Goal: Task Accomplishment & Management: Use online tool/utility

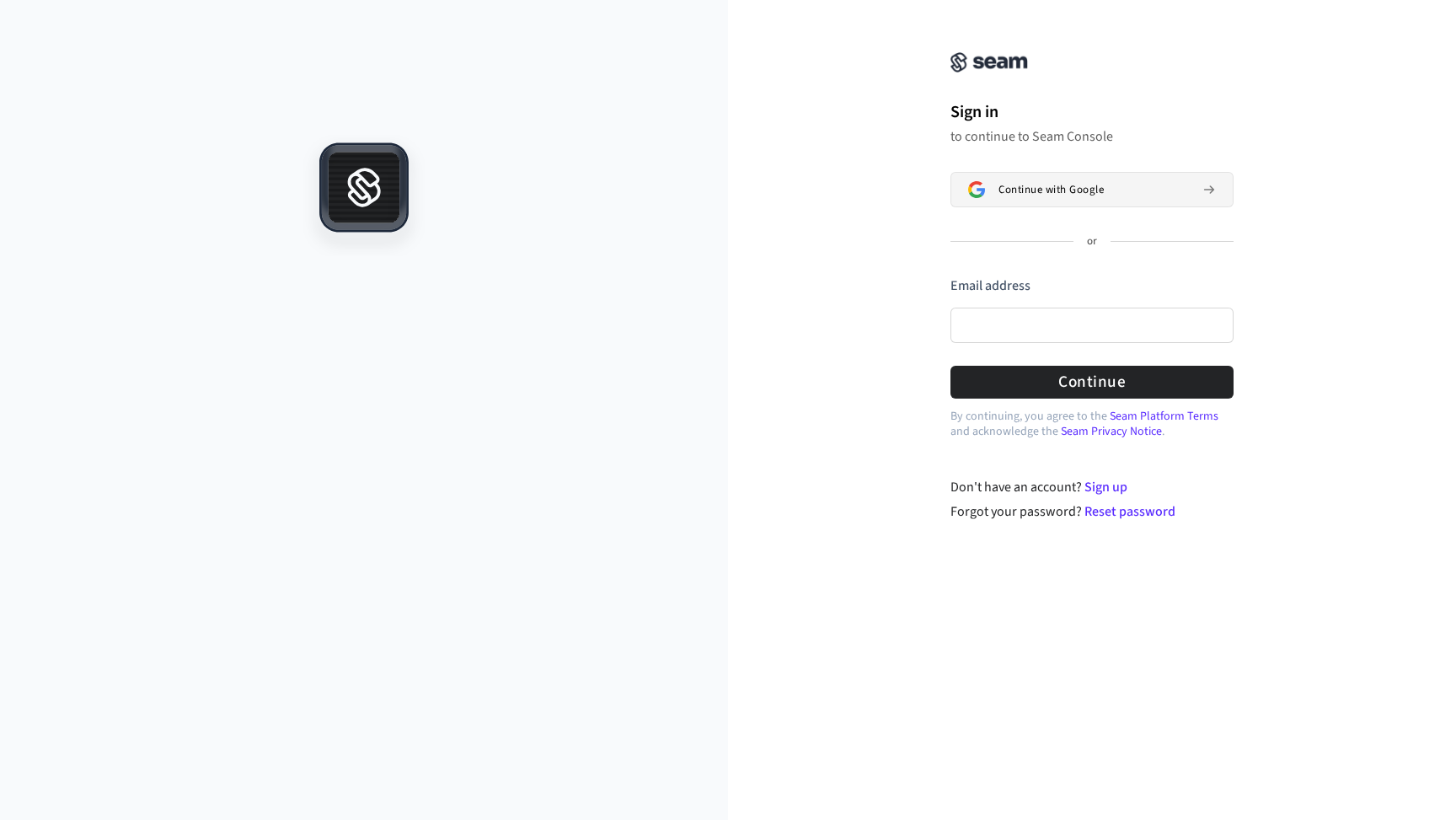
click at [1033, 183] on span "Continue with Google" at bounding box center [1051, 190] width 105 height 14
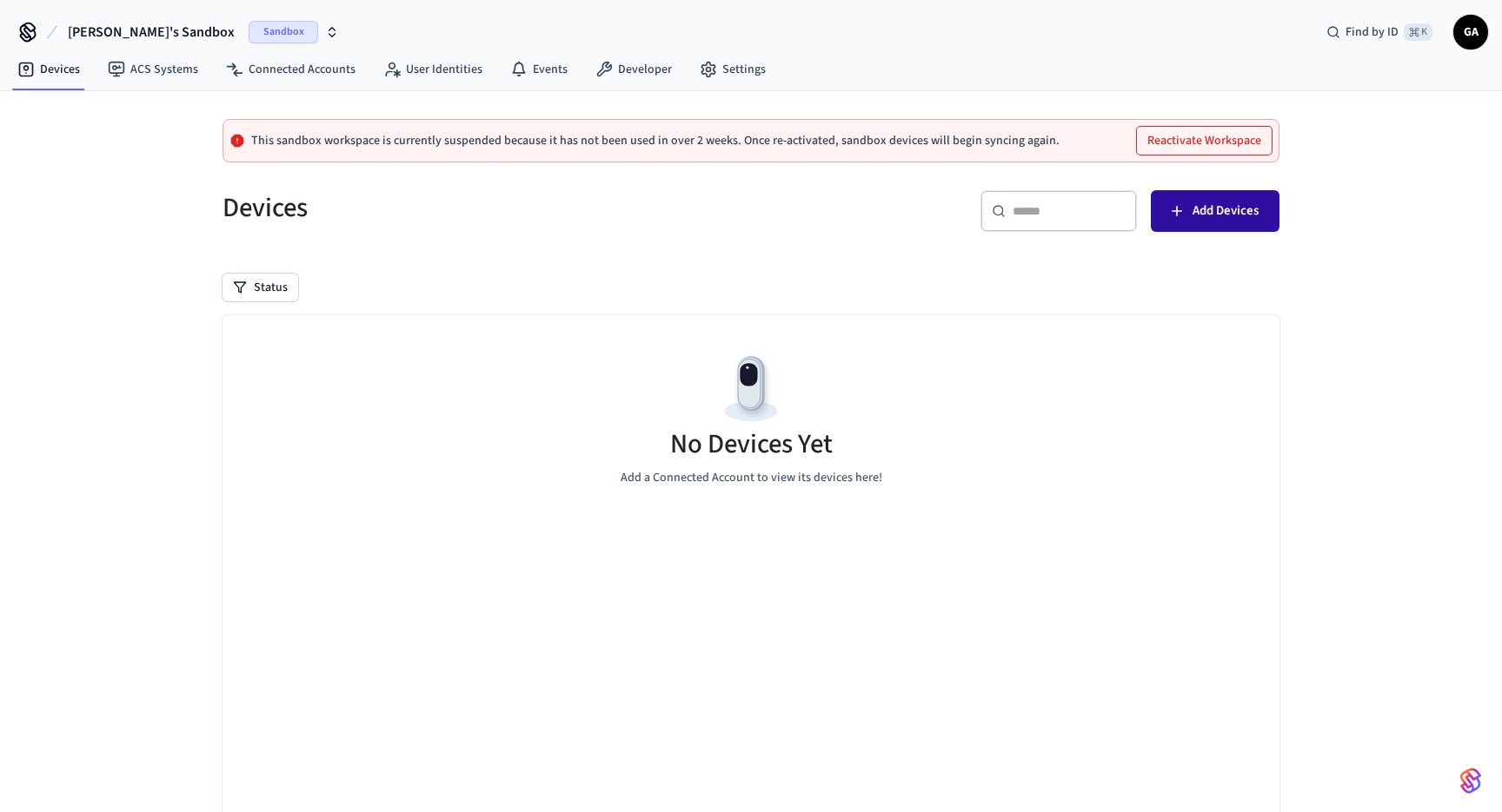
click at [1232, 214] on span "Add Devices" at bounding box center [1225, 210] width 66 height 22
click at [1323, 227] on div "This sandbox workspace is currently suspended because it has not been used in o…" at bounding box center [751, 510] width 1502 height 839
click at [155, 73] on link "ACS Systems" at bounding box center [153, 69] width 118 height 31
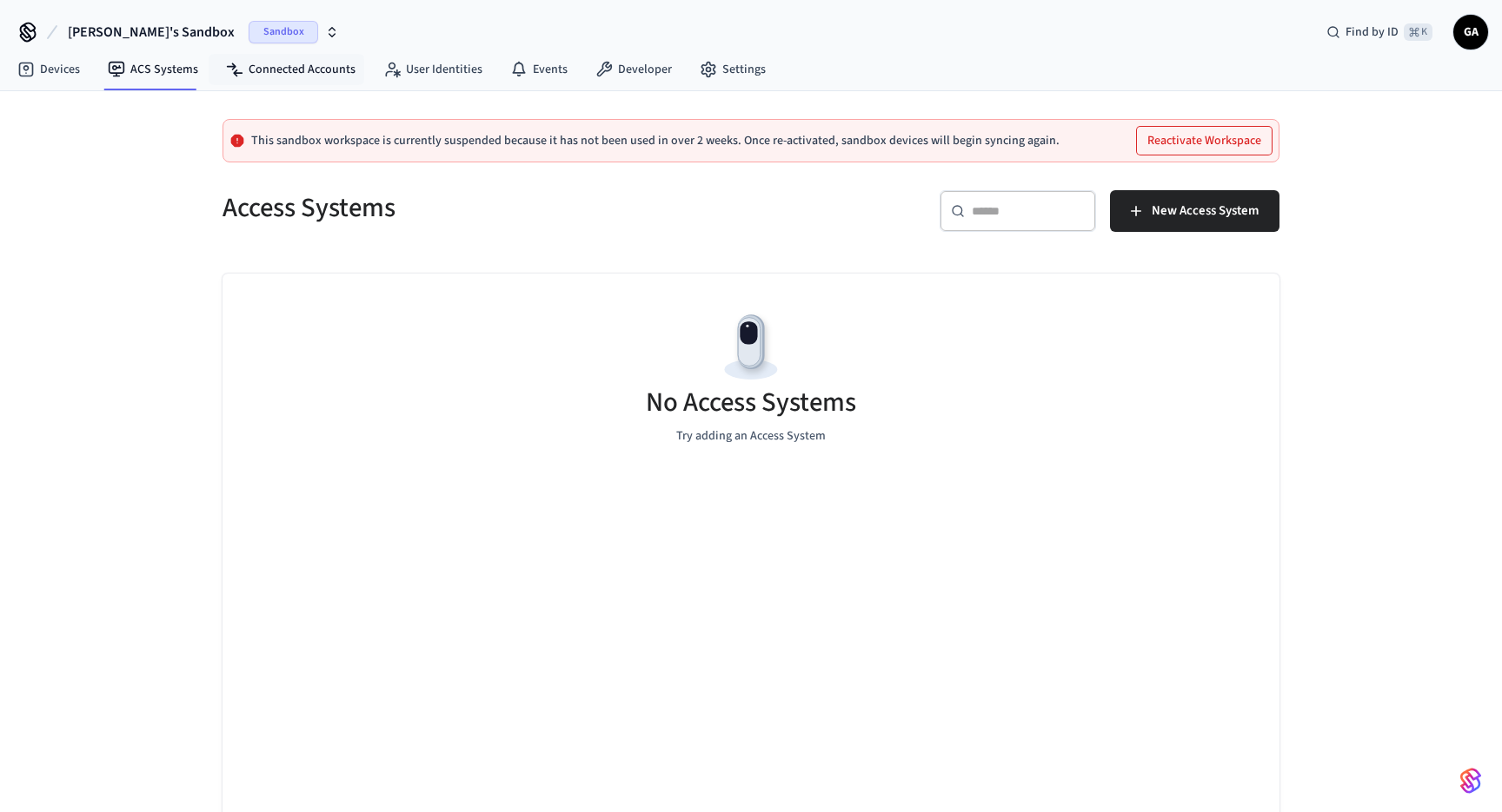
click at [289, 88] on nav "Devices ACS Systems Connected Accounts User Identities Events Developer Settings" at bounding box center [391, 70] width 777 height 40
click at [270, 67] on link "Connected Accounts" at bounding box center [291, 69] width 158 height 31
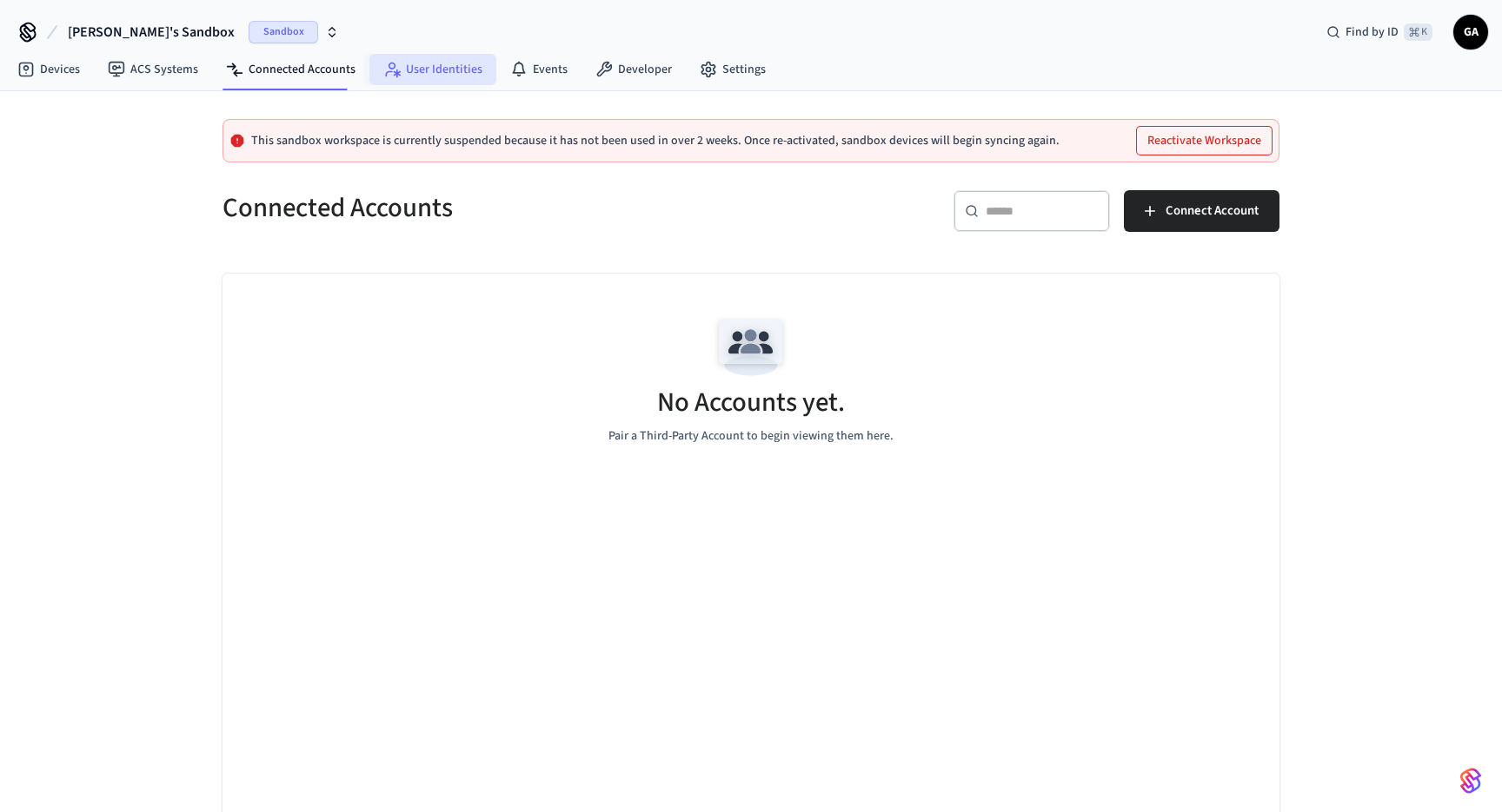
click at [421, 70] on link "User Identities" at bounding box center [433, 69] width 127 height 31
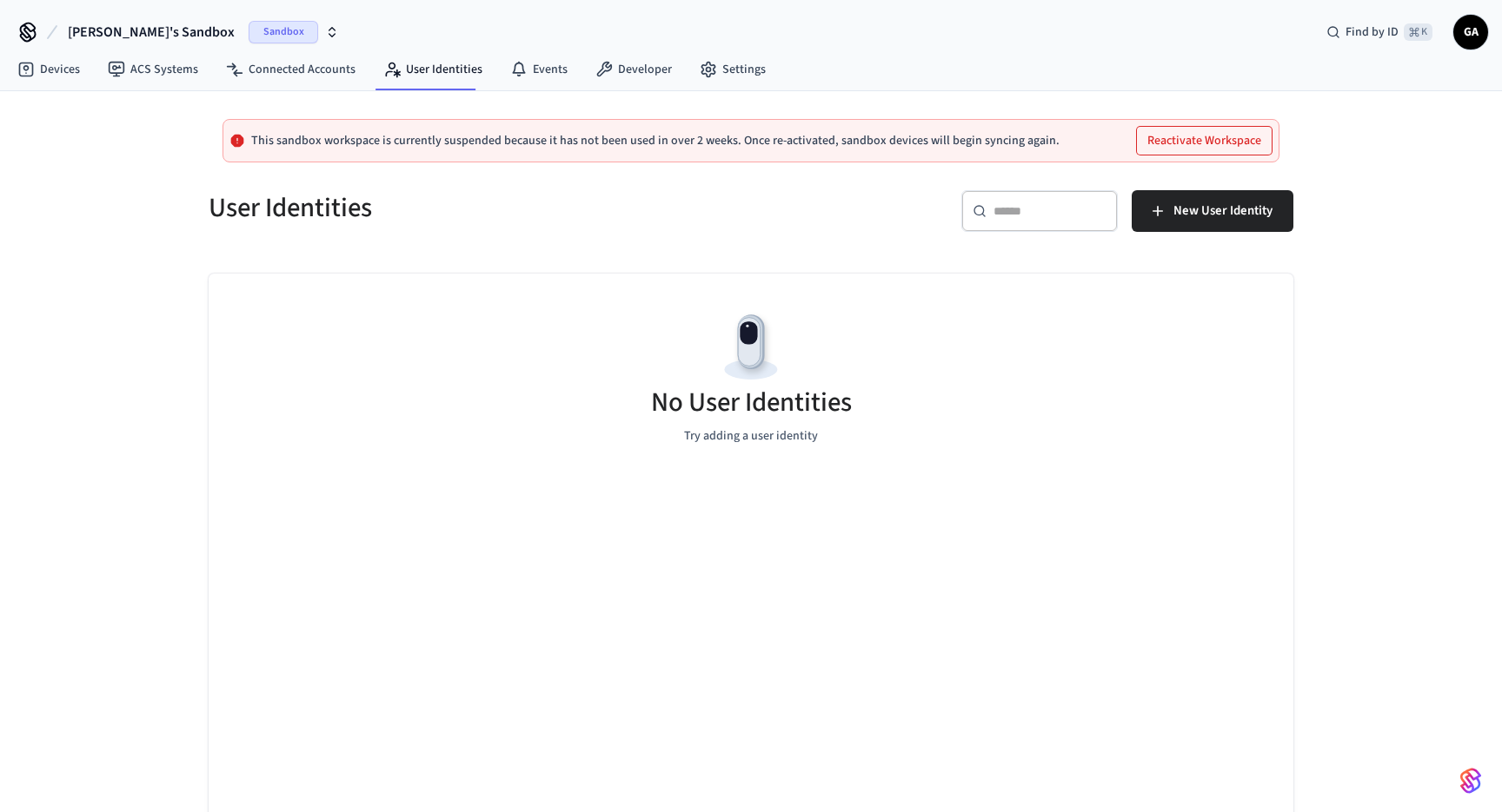
click at [250, 30] on span "Sandbox" at bounding box center [284, 31] width 70 height 22
click at [70, 150] on span "New Workspace" at bounding box center [99, 149] width 82 height 18
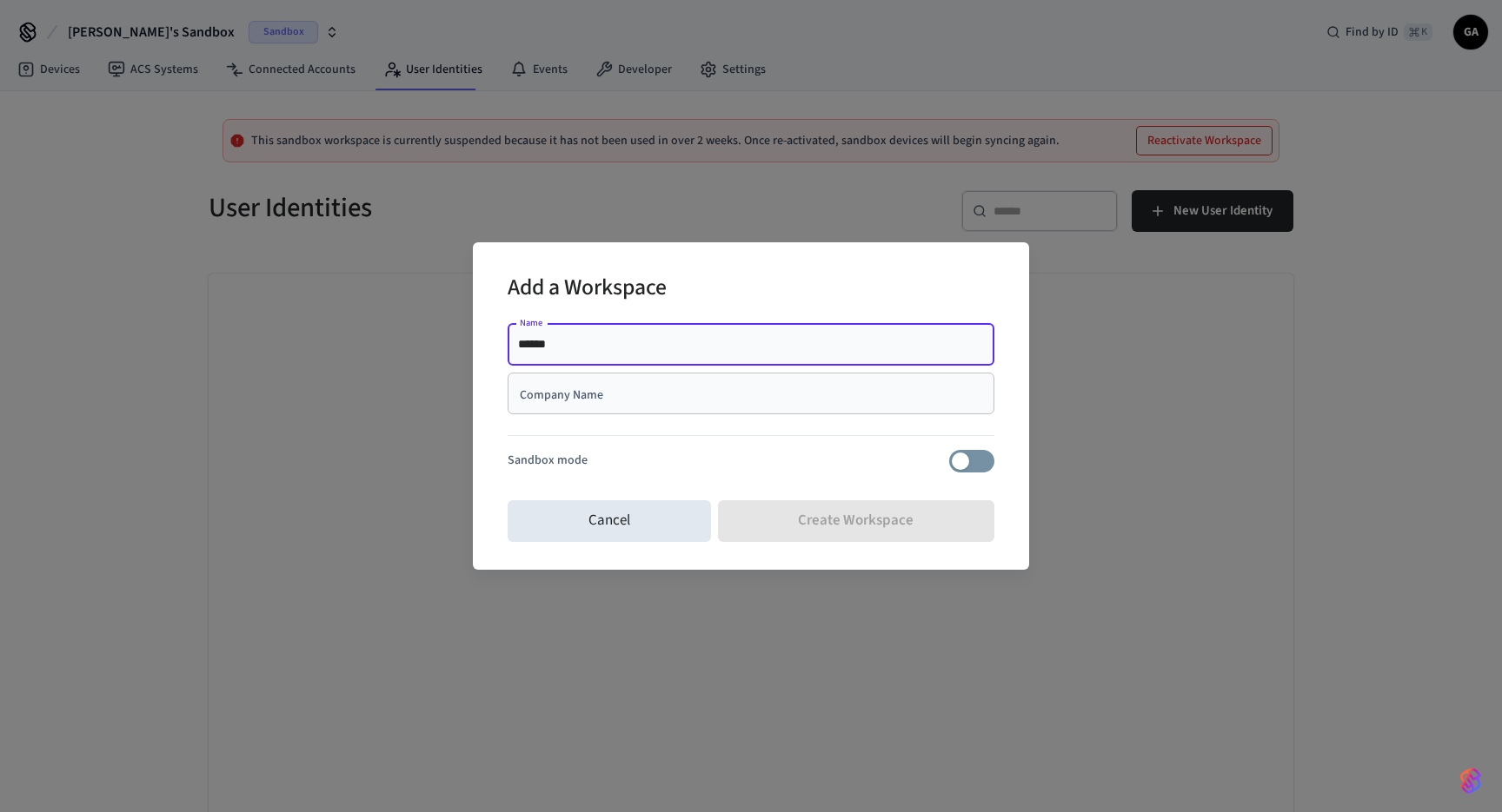
type input "******"
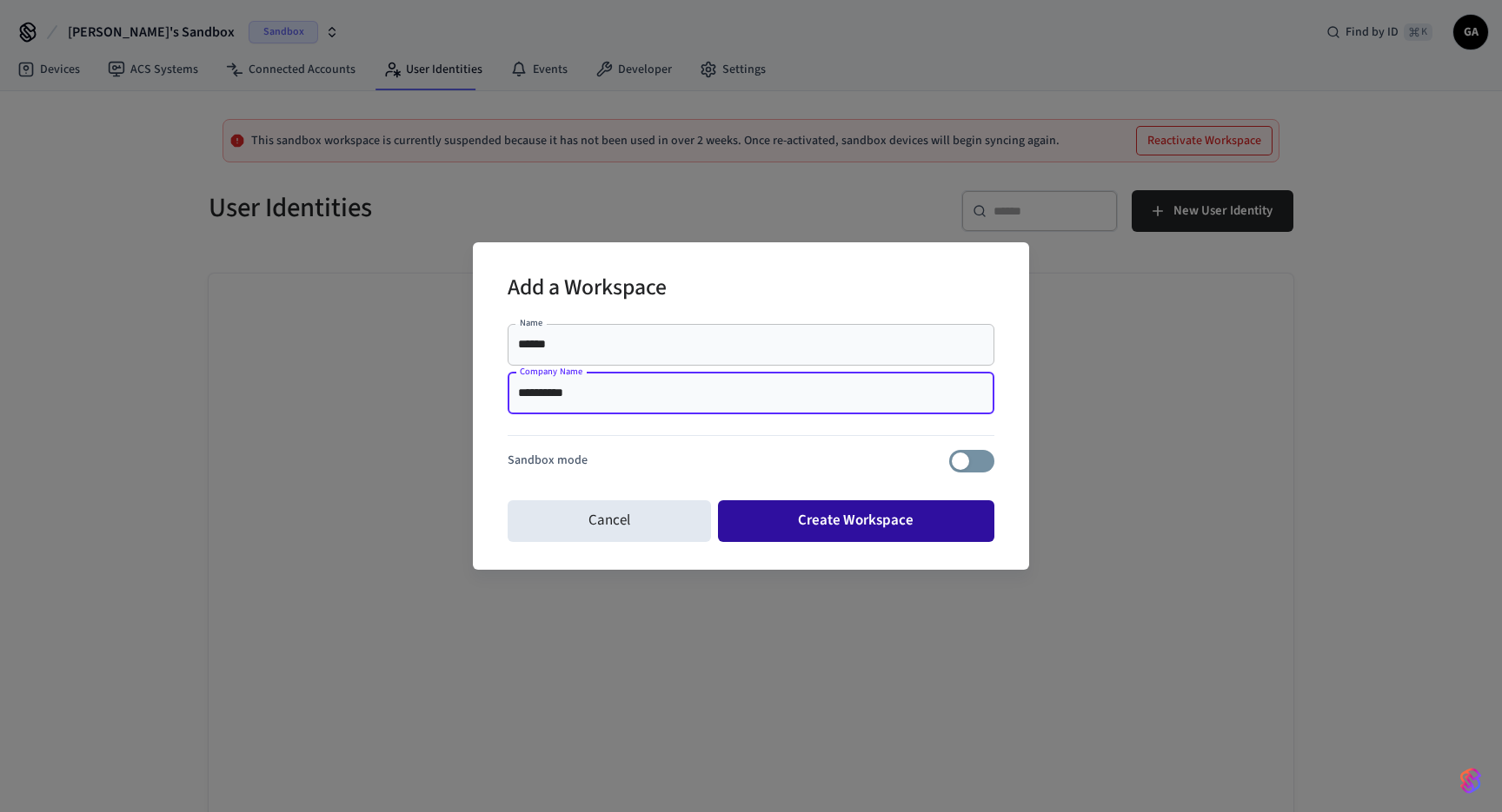
type input "**********"
click at [816, 526] on button "Create Workspace" at bounding box center [857, 521] width 278 height 42
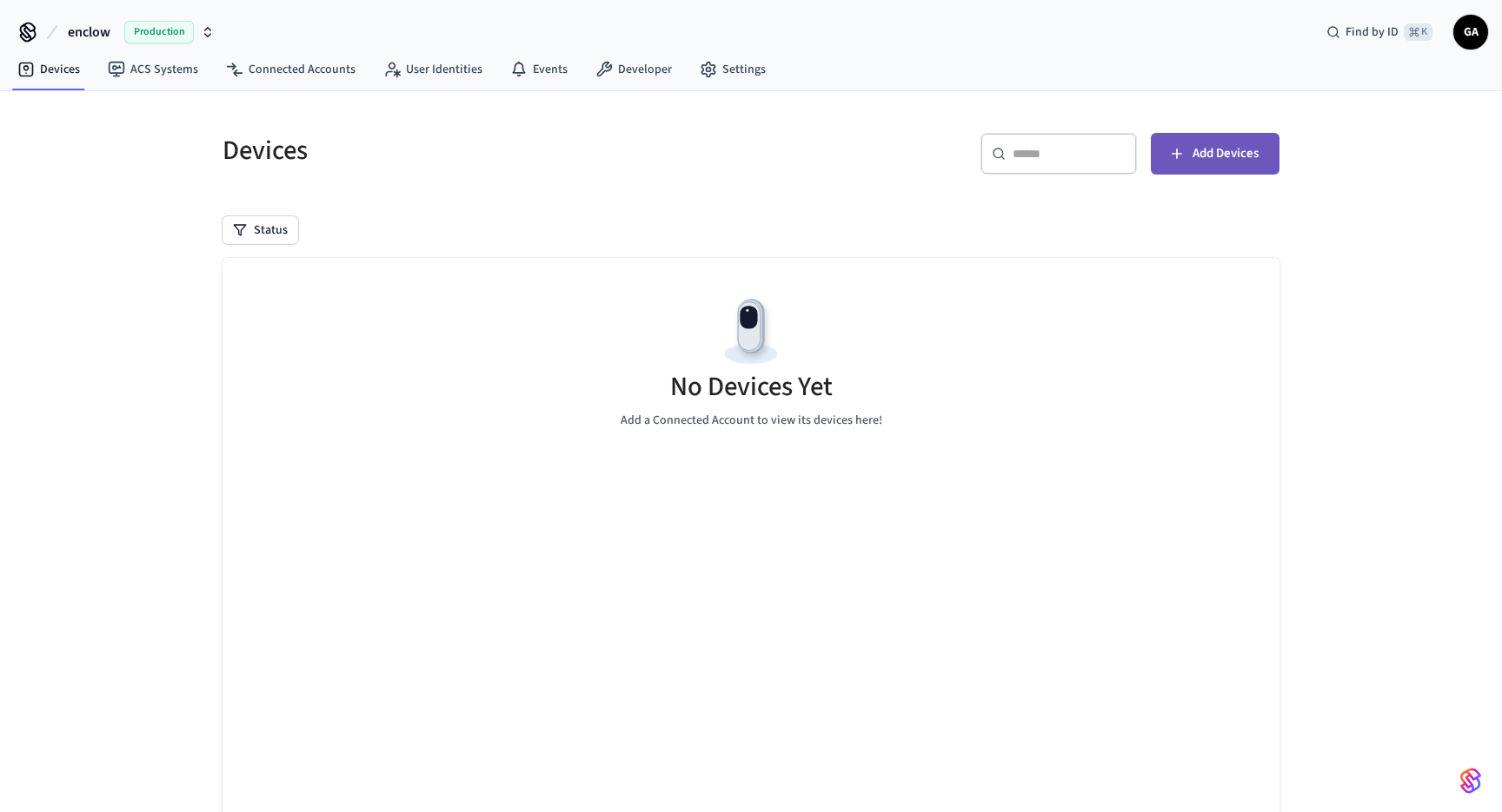
click at [1186, 150] on button "Add Devices" at bounding box center [1215, 153] width 129 height 42
click at [1218, 154] on span "Add Devices" at bounding box center [1225, 153] width 66 height 22
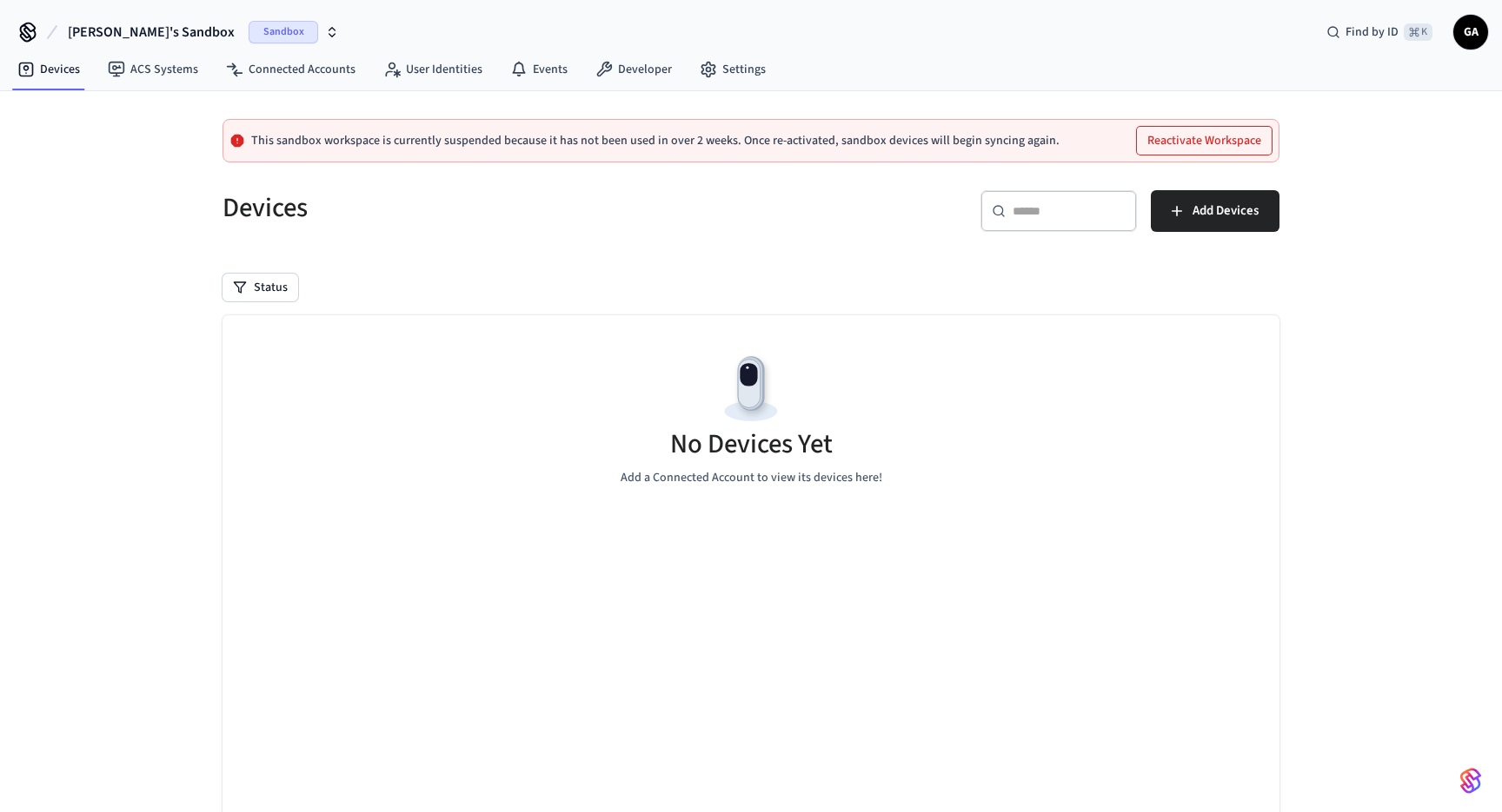
click at [269, 32] on div "Sandbox" at bounding box center [294, 31] width 90 height 22
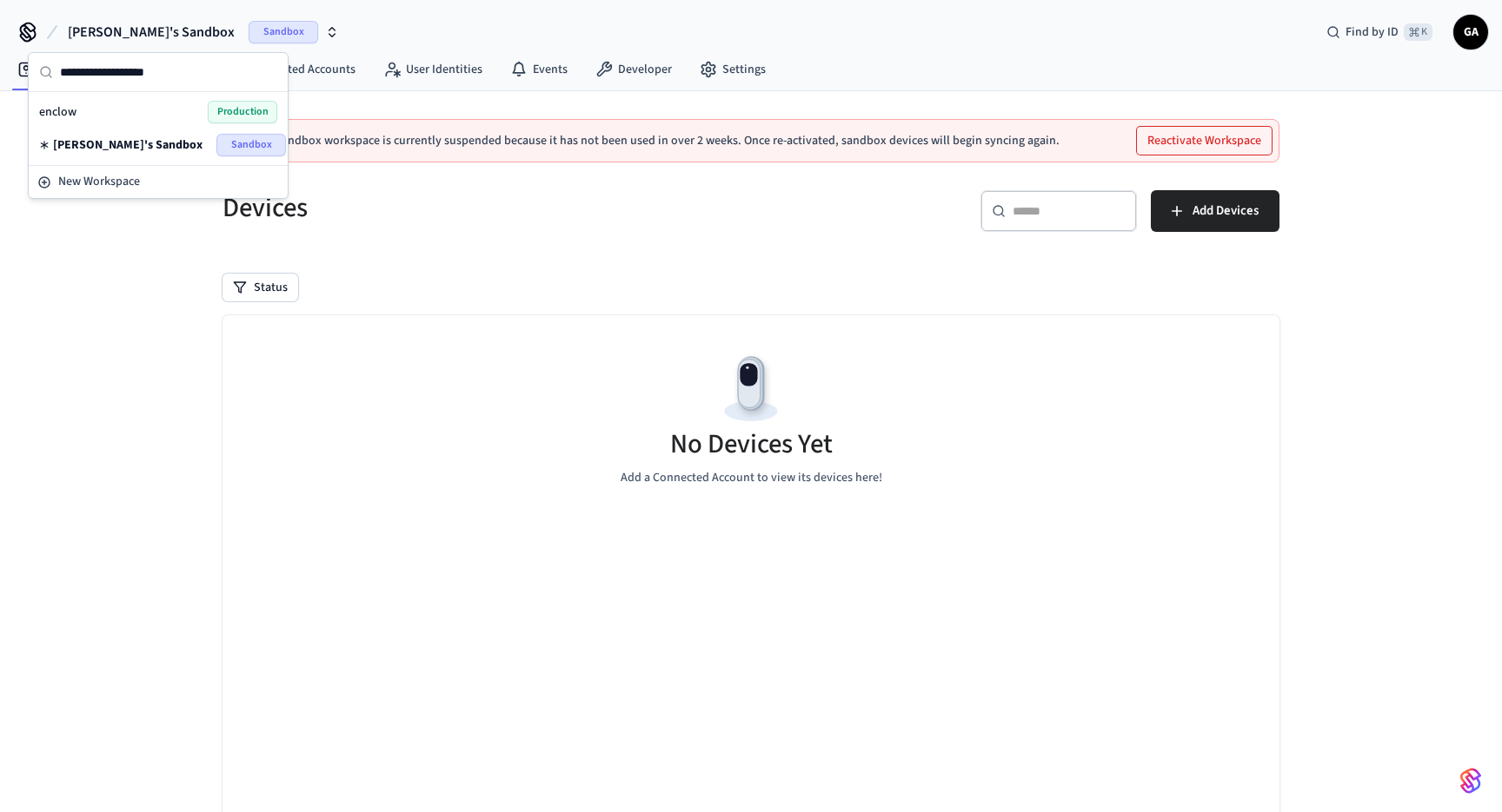
click at [256, 112] on span "Production" at bounding box center [243, 112] width 70 height 22
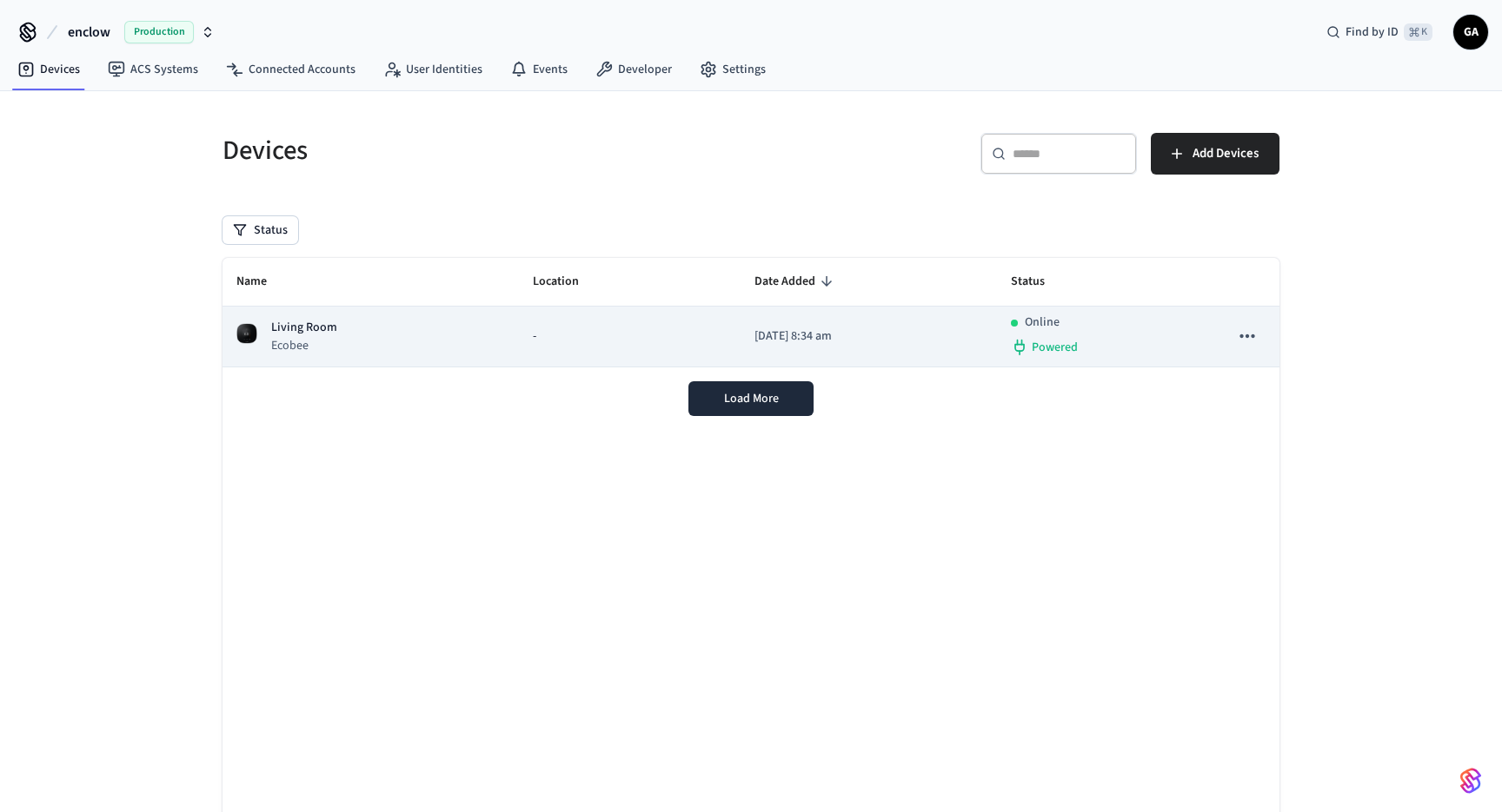
click at [519, 333] on td "-" at bounding box center [630, 338] width 222 height 61
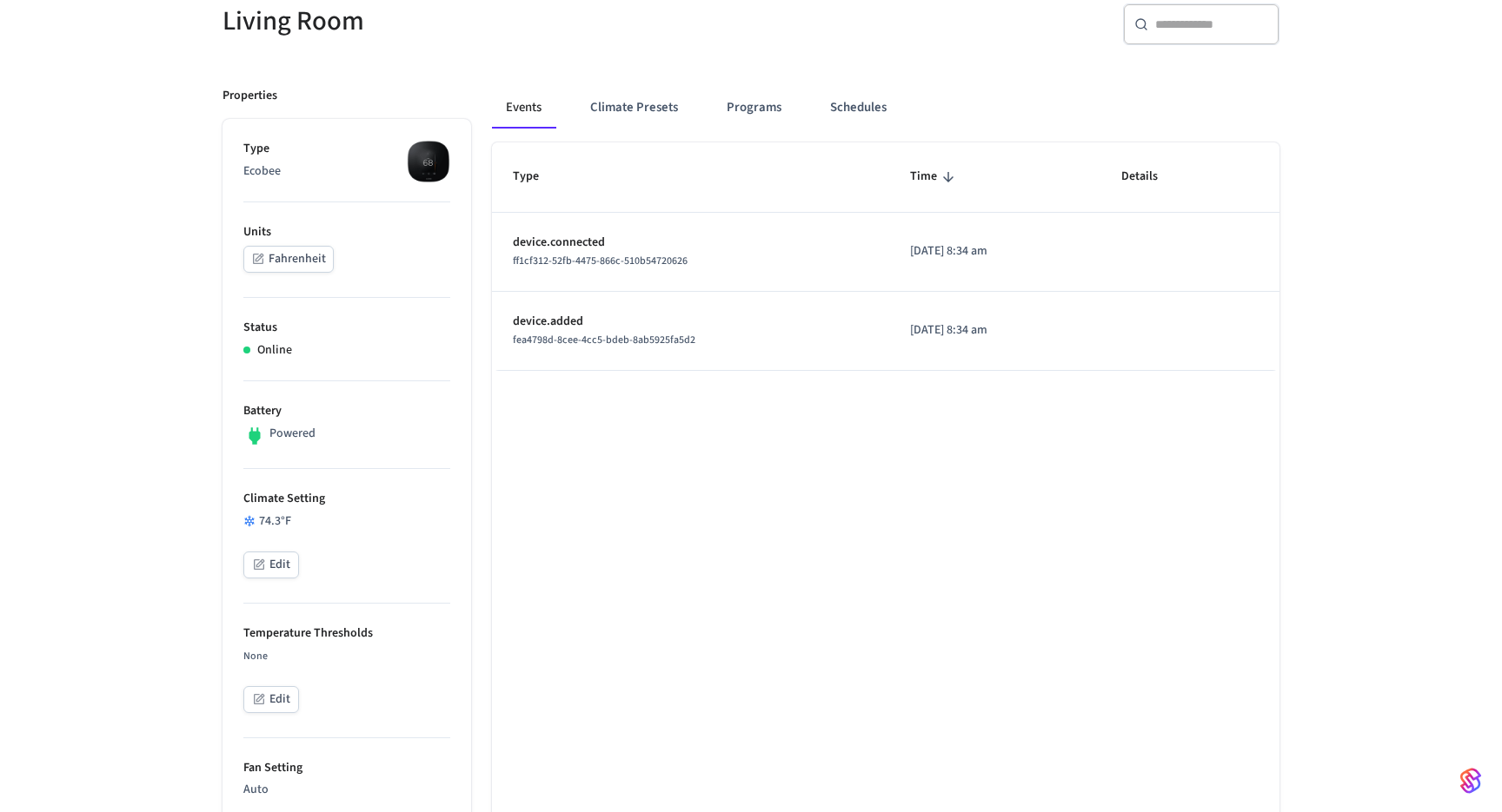
scroll to position [220, 0]
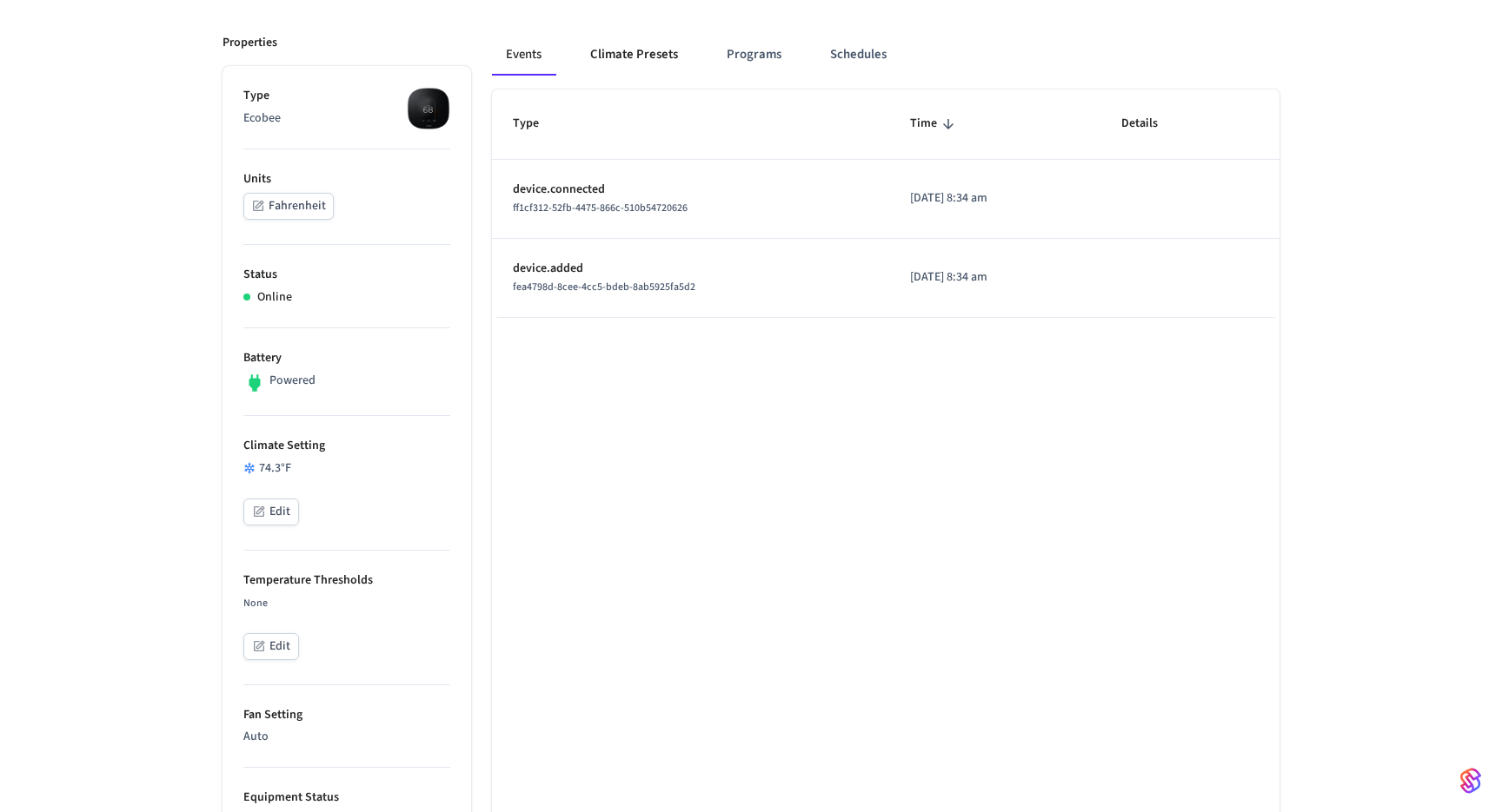
click at [662, 56] on button "Climate Presets" at bounding box center [633, 55] width 116 height 42
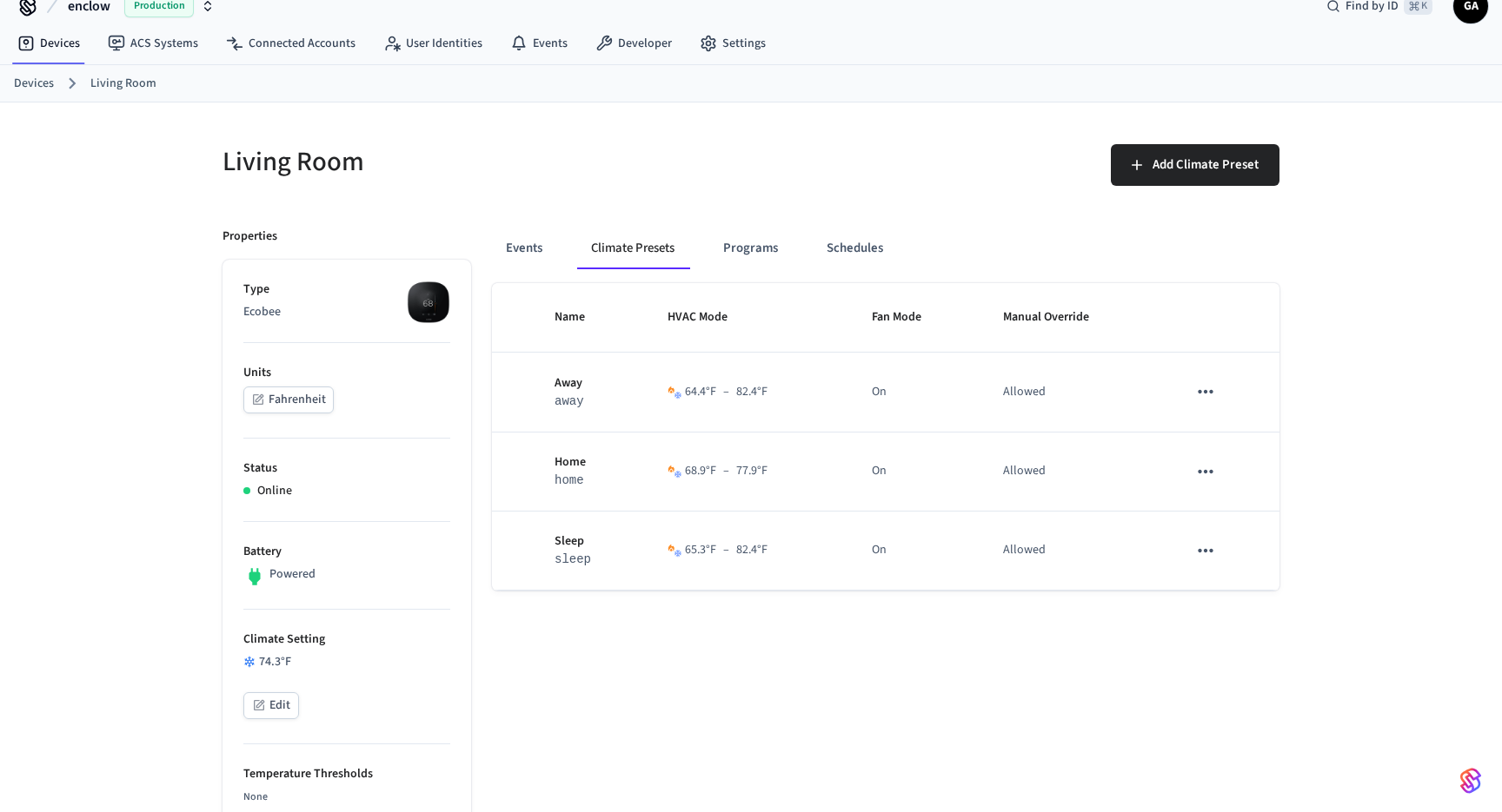
scroll to position [25, 0]
click at [512, 47] on icon at bounding box center [519, 43] width 13 height 13
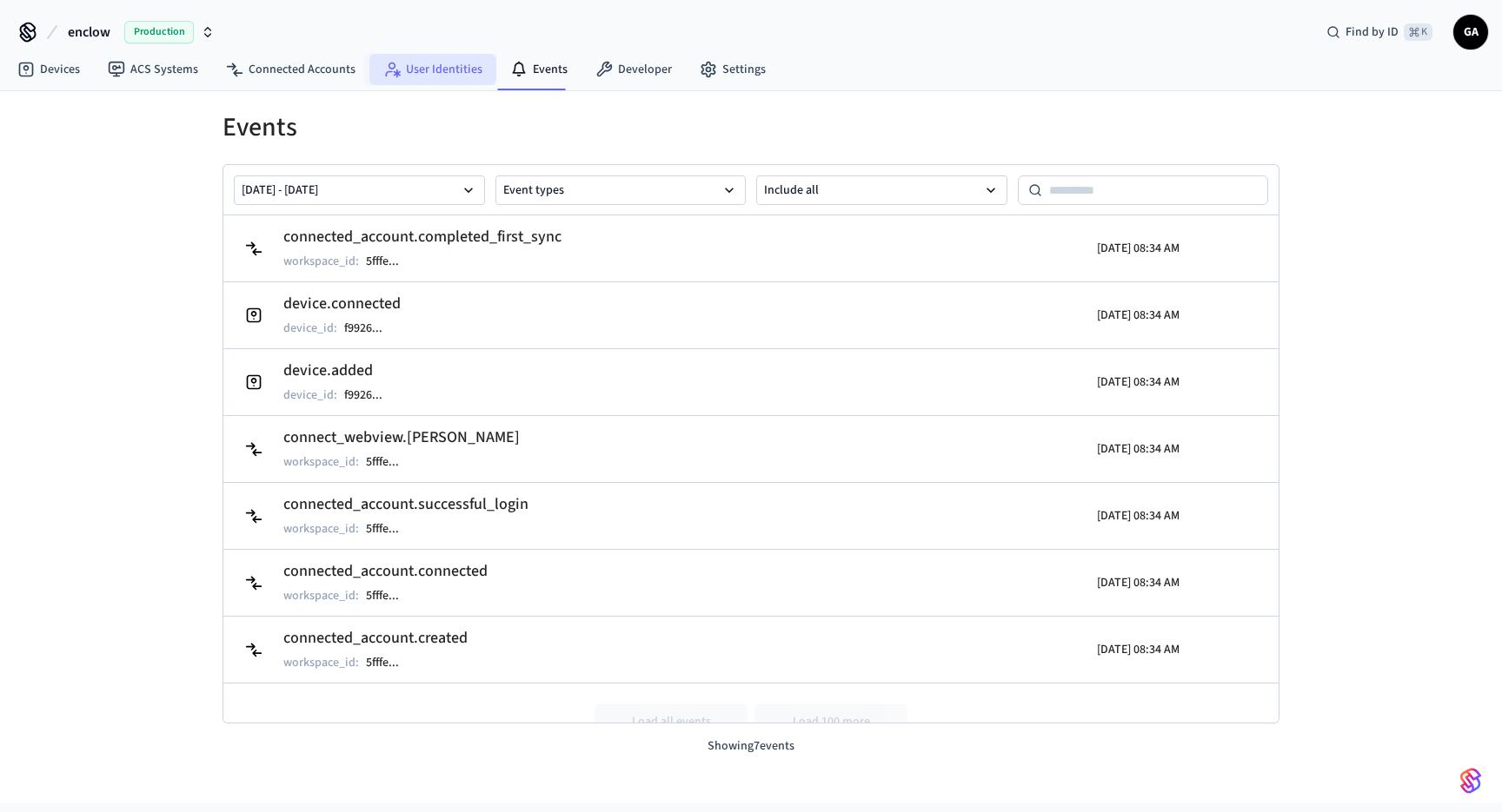
click at [421, 63] on link "User Identities" at bounding box center [433, 69] width 127 height 31
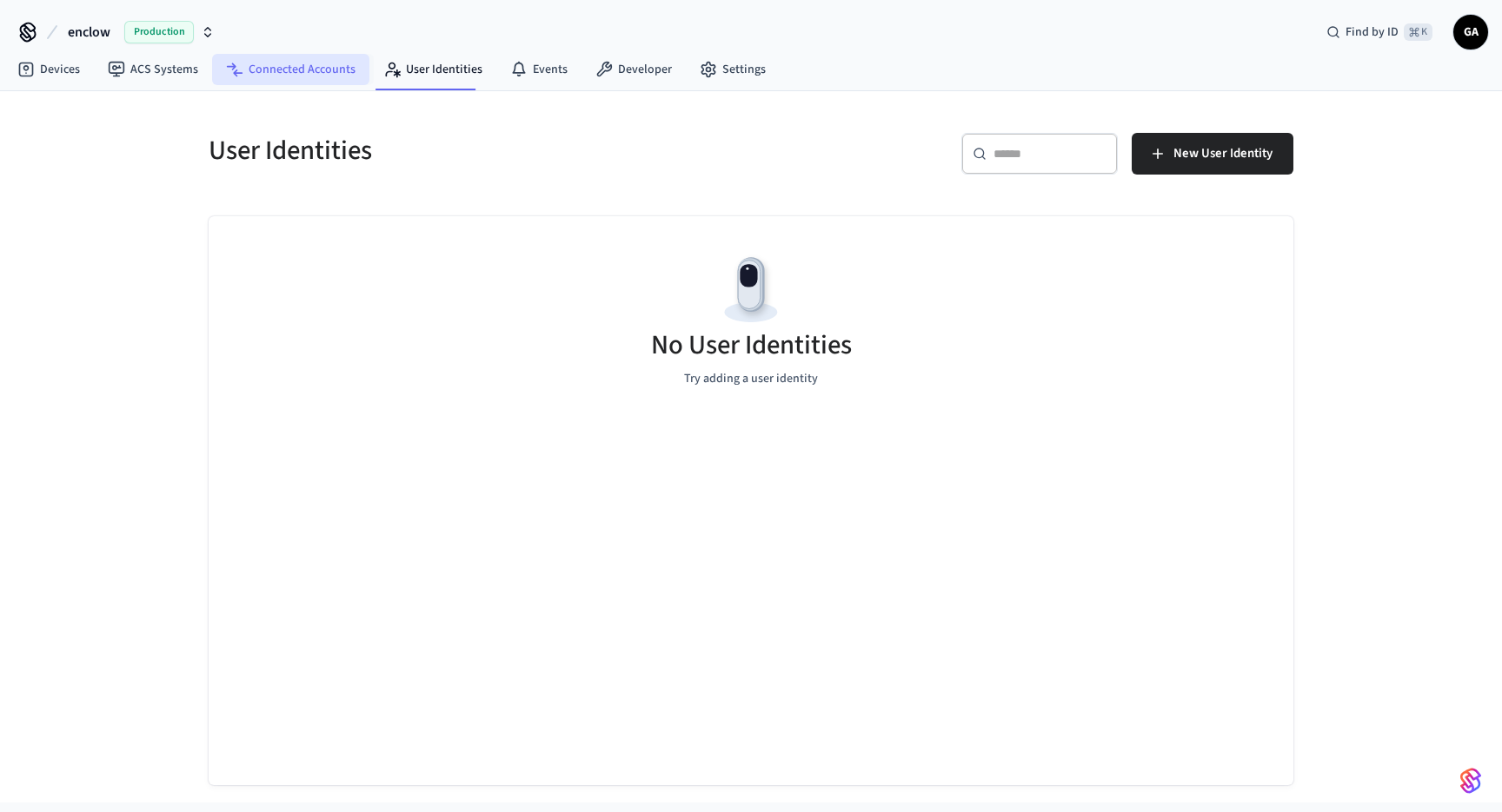
click at [317, 60] on link "Connected Accounts" at bounding box center [291, 69] width 158 height 31
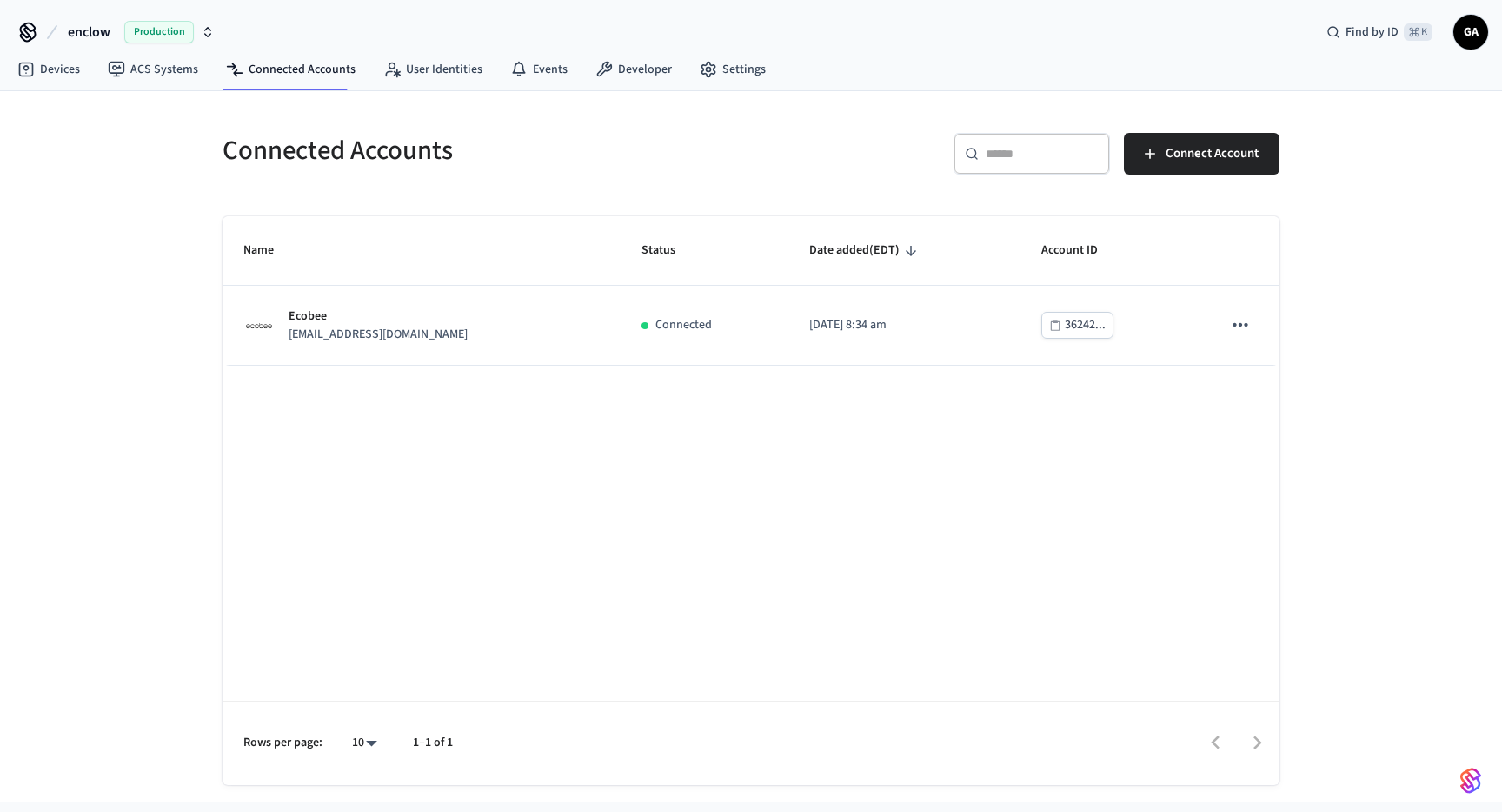
click at [658, 175] on div "Connected Accounts" at bounding box center [471, 150] width 539 height 76
click at [1172, 162] on span "Connect Account" at bounding box center [1212, 153] width 93 height 22
click at [717, 93] on div "Connected Accounts ​ ​ Connect Account Name Status Date added (EDT) Account ID …" at bounding box center [751, 438] width 1112 height 694
click at [721, 67] on link "Settings" at bounding box center [733, 69] width 94 height 31
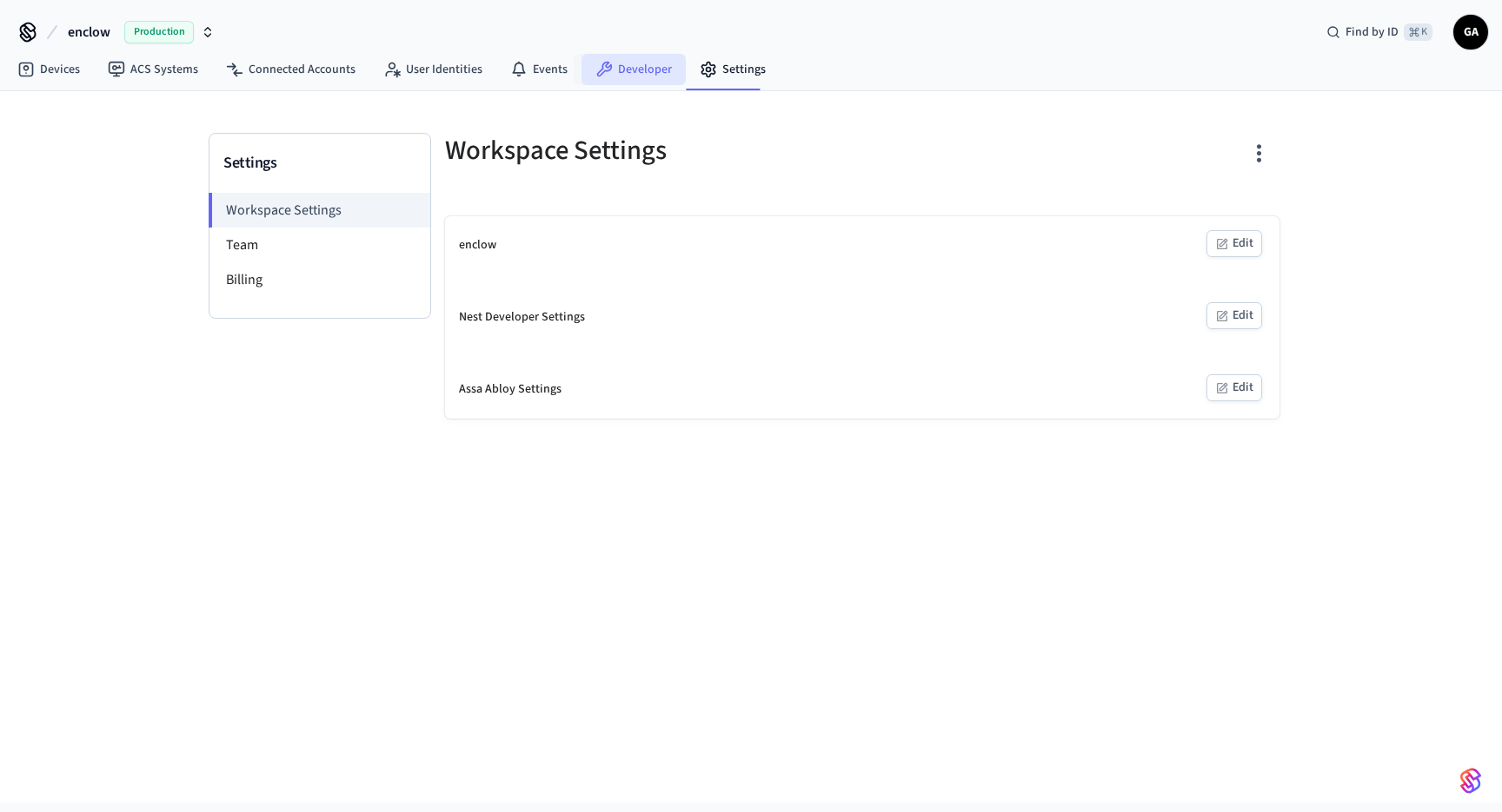
click at [631, 66] on link "Developer" at bounding box center [633, 69] width 104 height 31
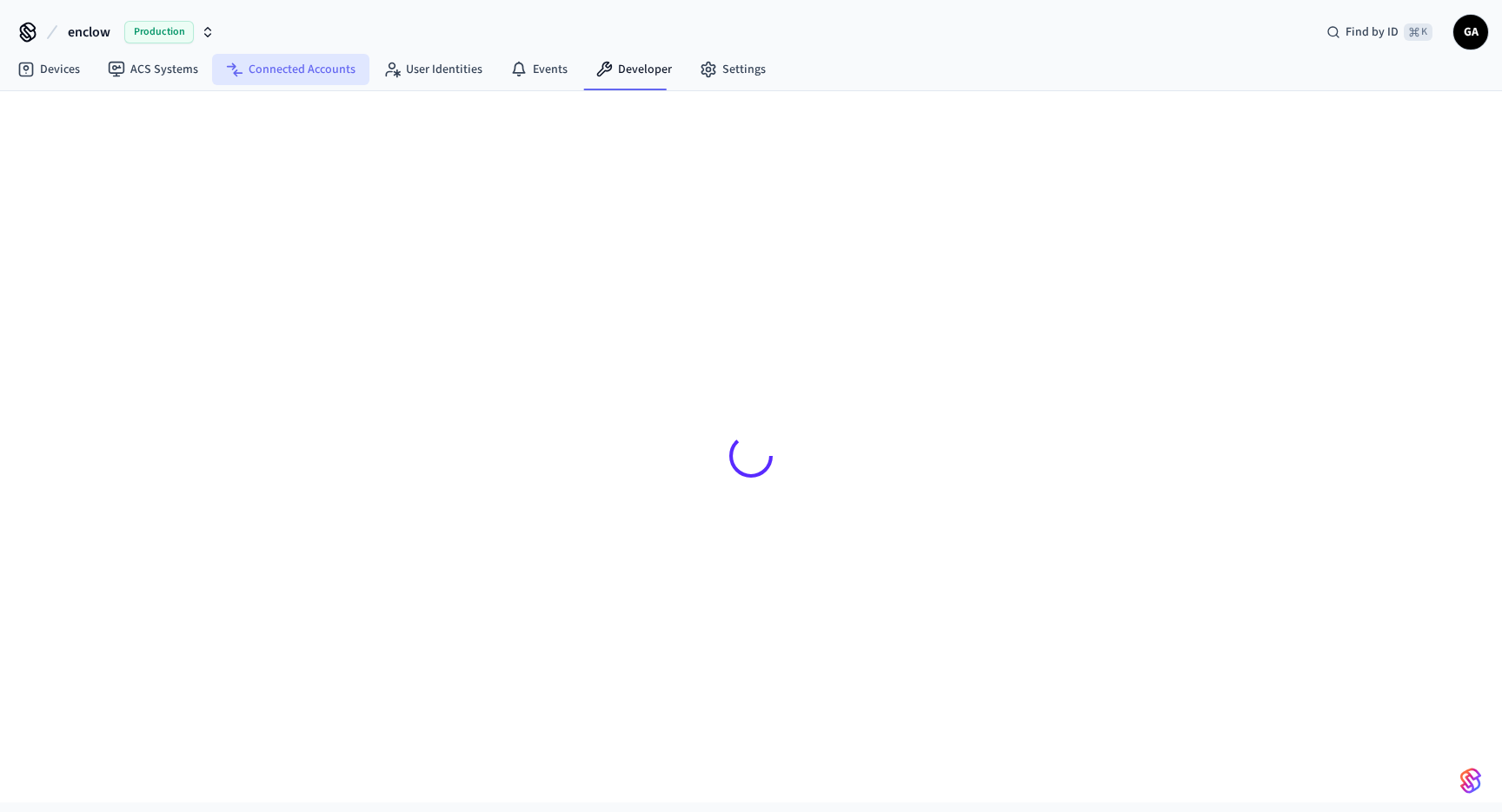
click at [271, 71] on link "Connected Accounts" at bounding box center [291, 69] width 158 height 31
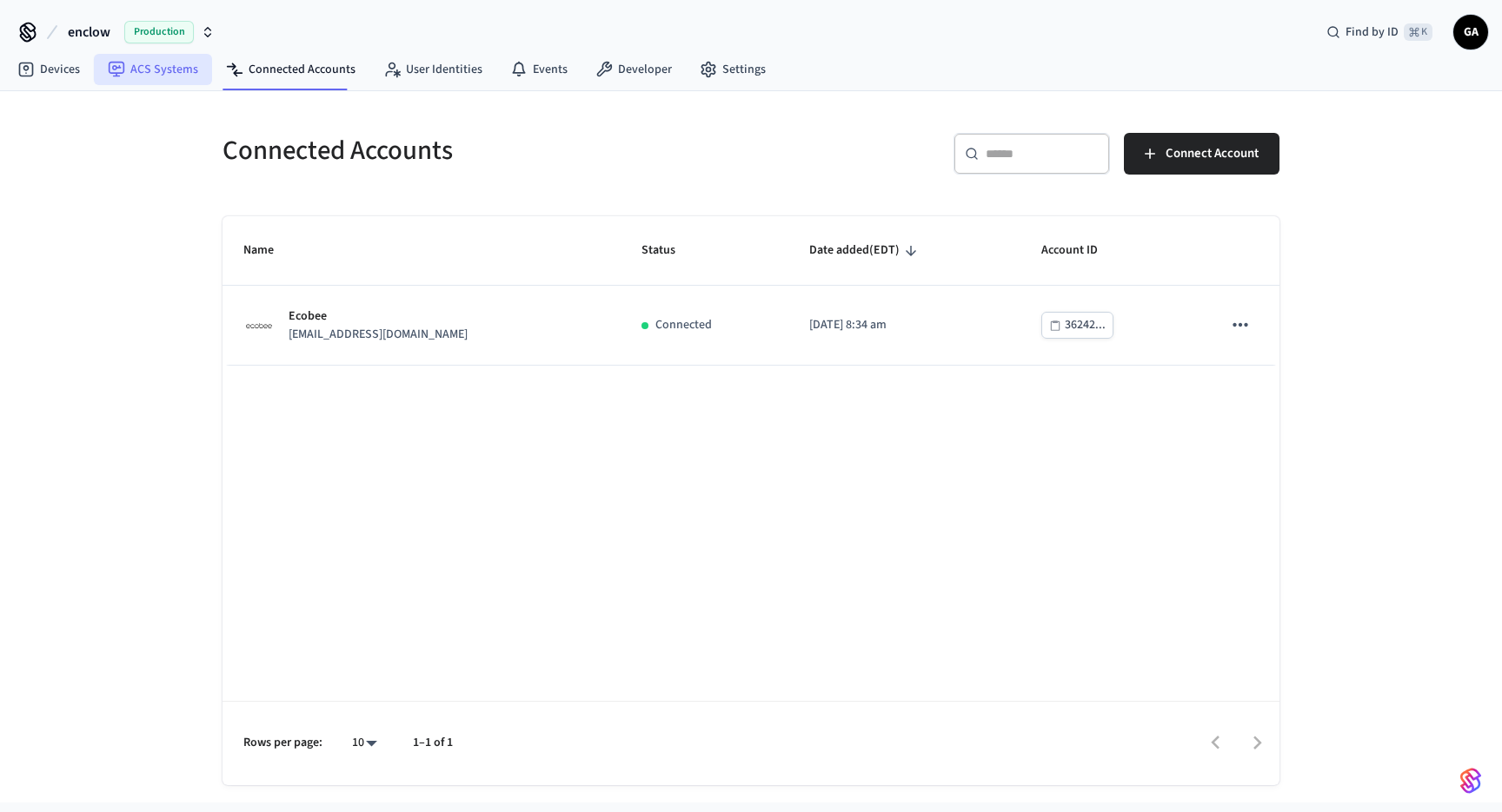
click at [142, 74] on link "ACS Systems" at bounding box center [153, 69] width 118 height 31
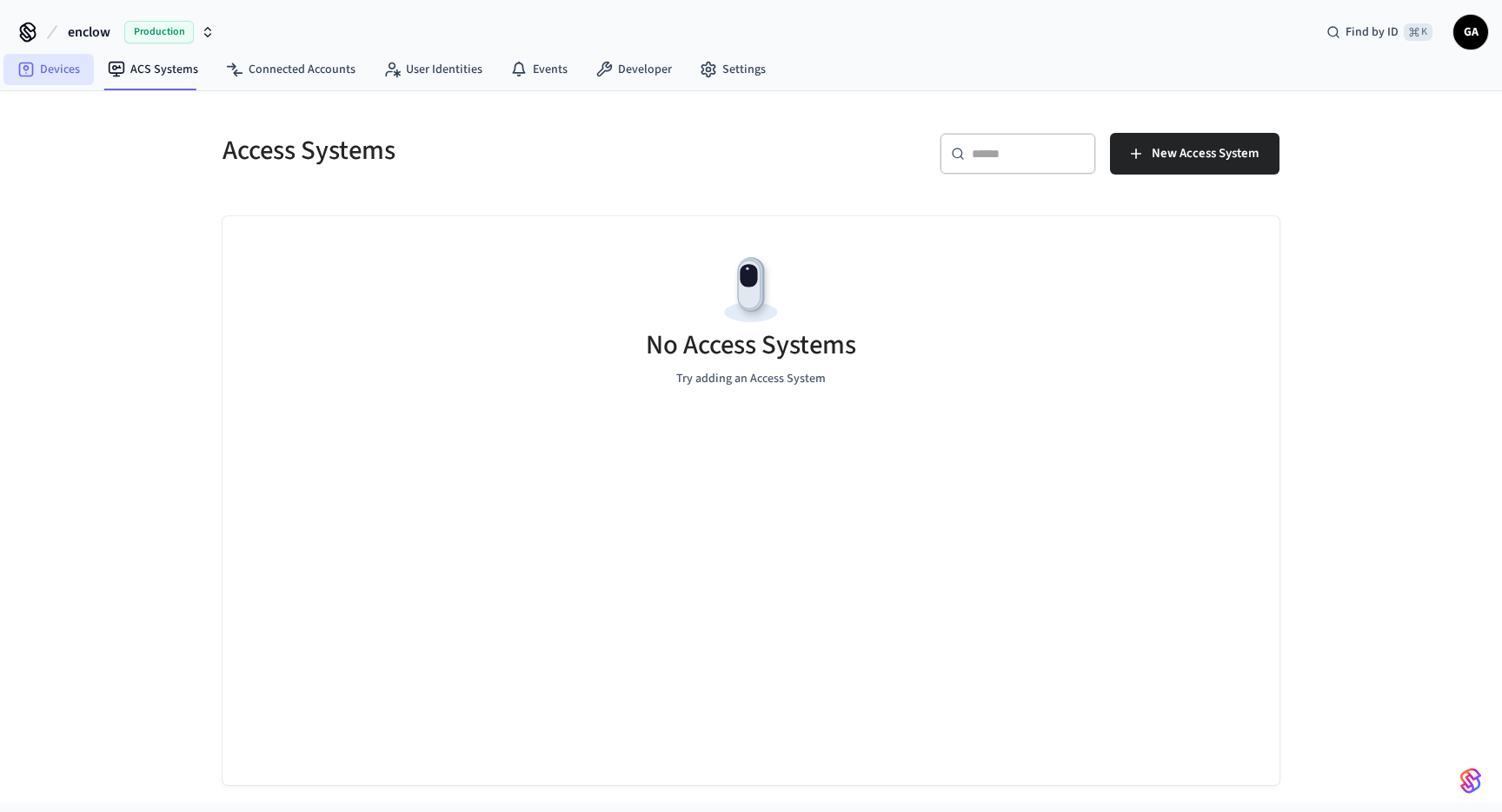
click at [45, 77] on link "Devices" at bounding box center [48, 69] width 90 height 31
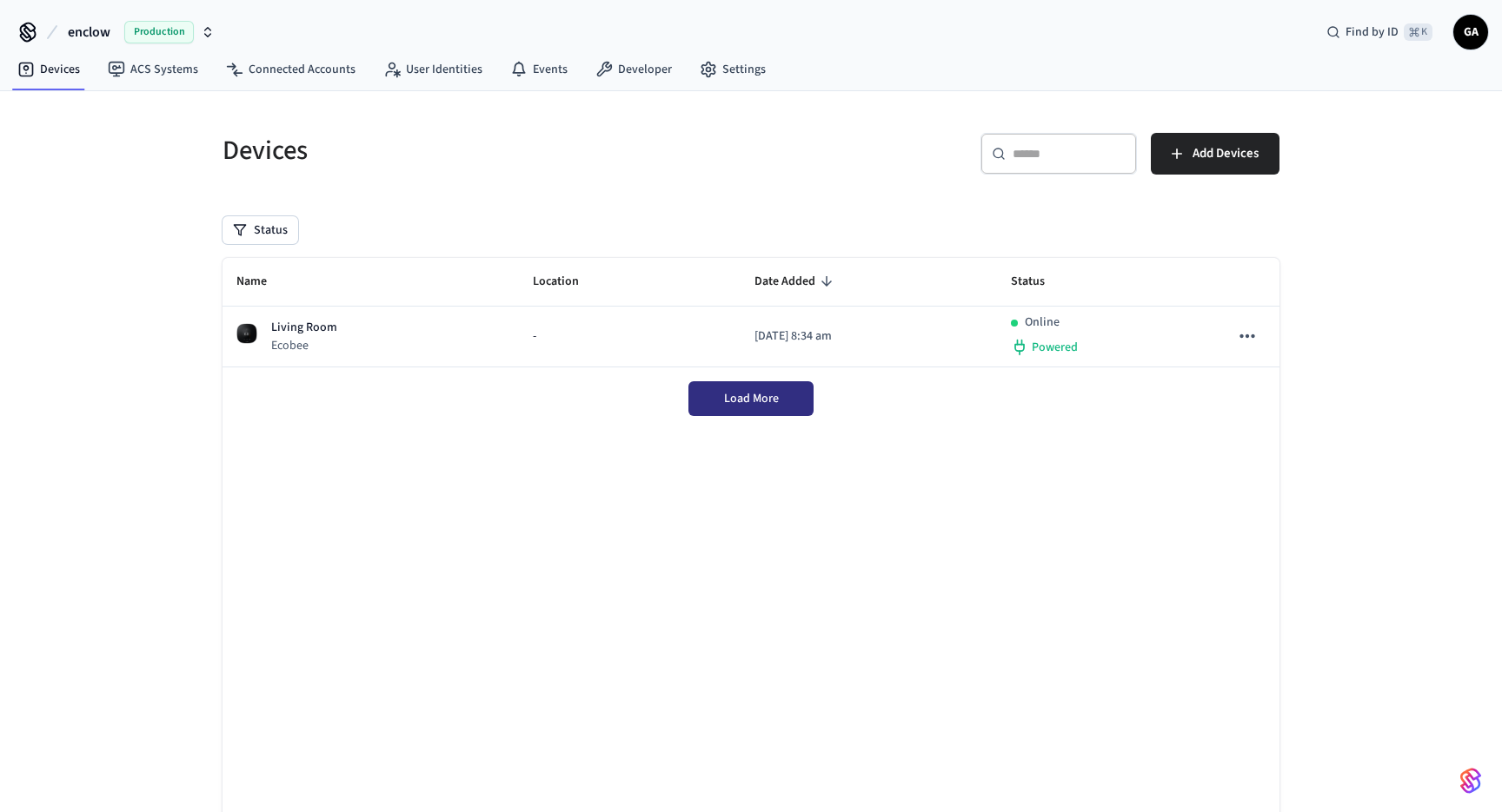
click at [751, 393] on span "Load More" at bounding box center [751, 398] width 55 height 17
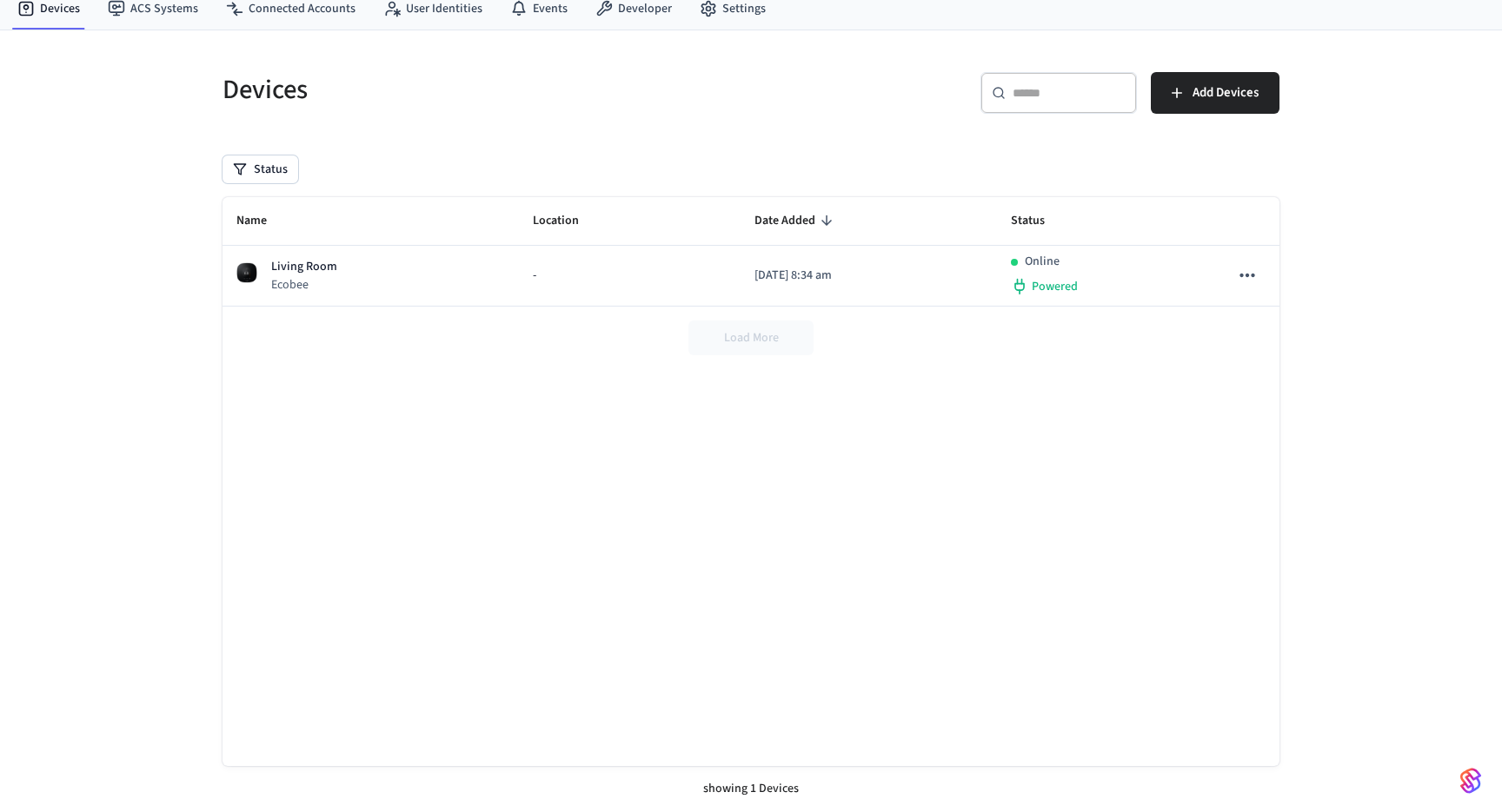
scroll to position [61, 0]
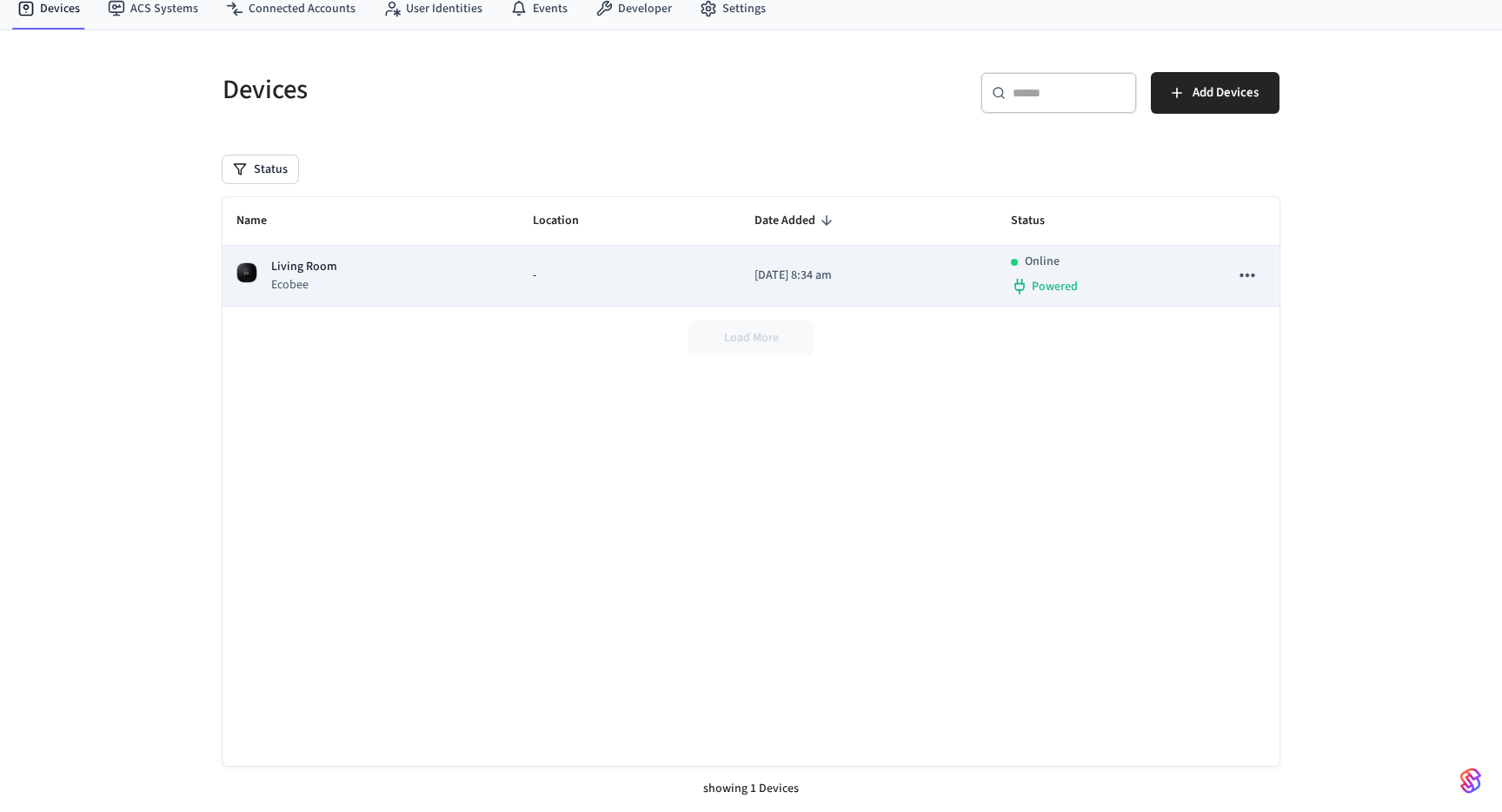
click at [1246, 282] on icon "sticky table" at bounding box center [1247, 275] width 22 height 22
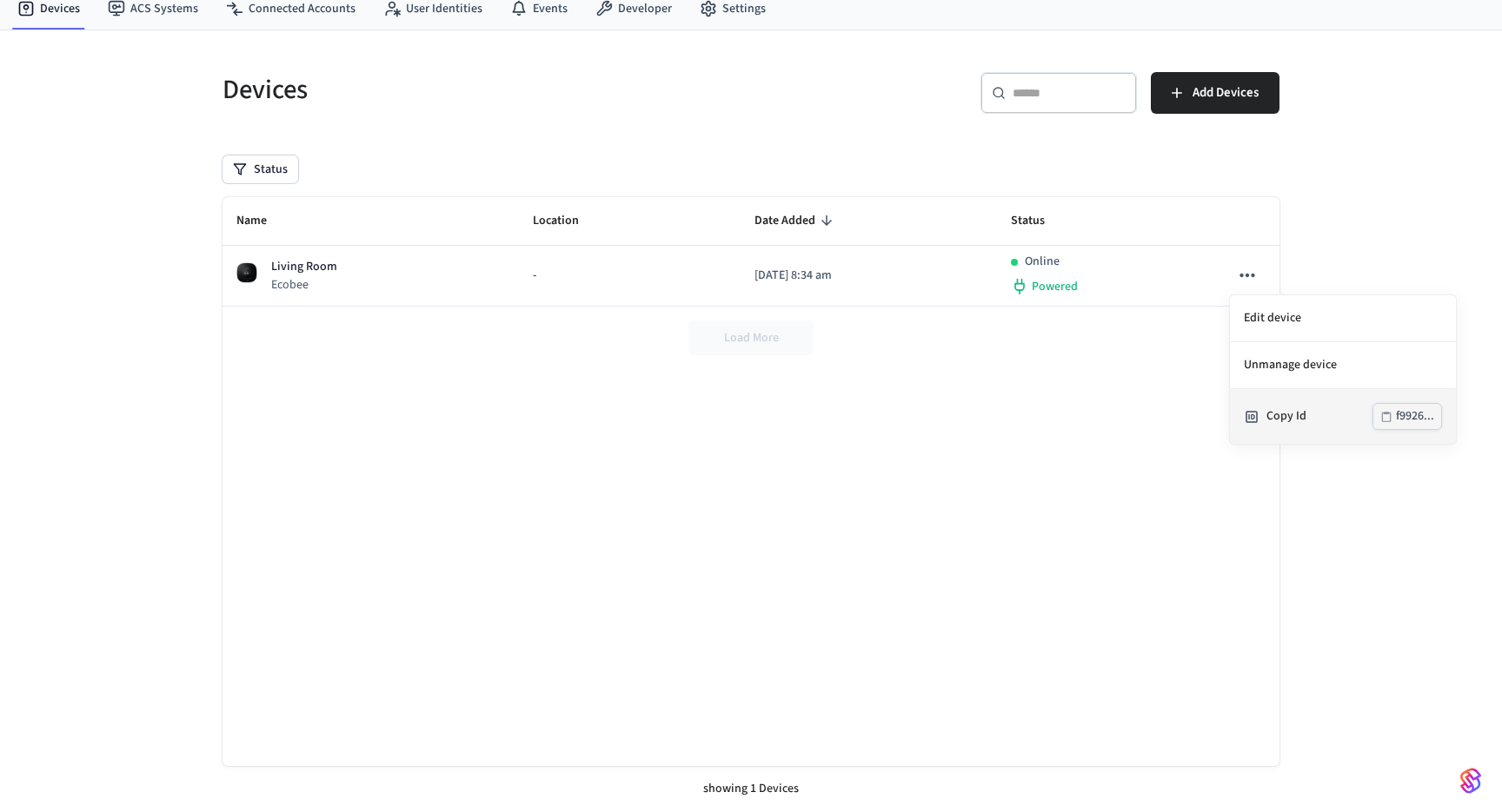
click at [1394, 414] on button "f9926..." at bounding box center [1407, 416] width 70 height 27
click at [1394, 150] on div at bounding box center [751, 406] width 1502 height 812
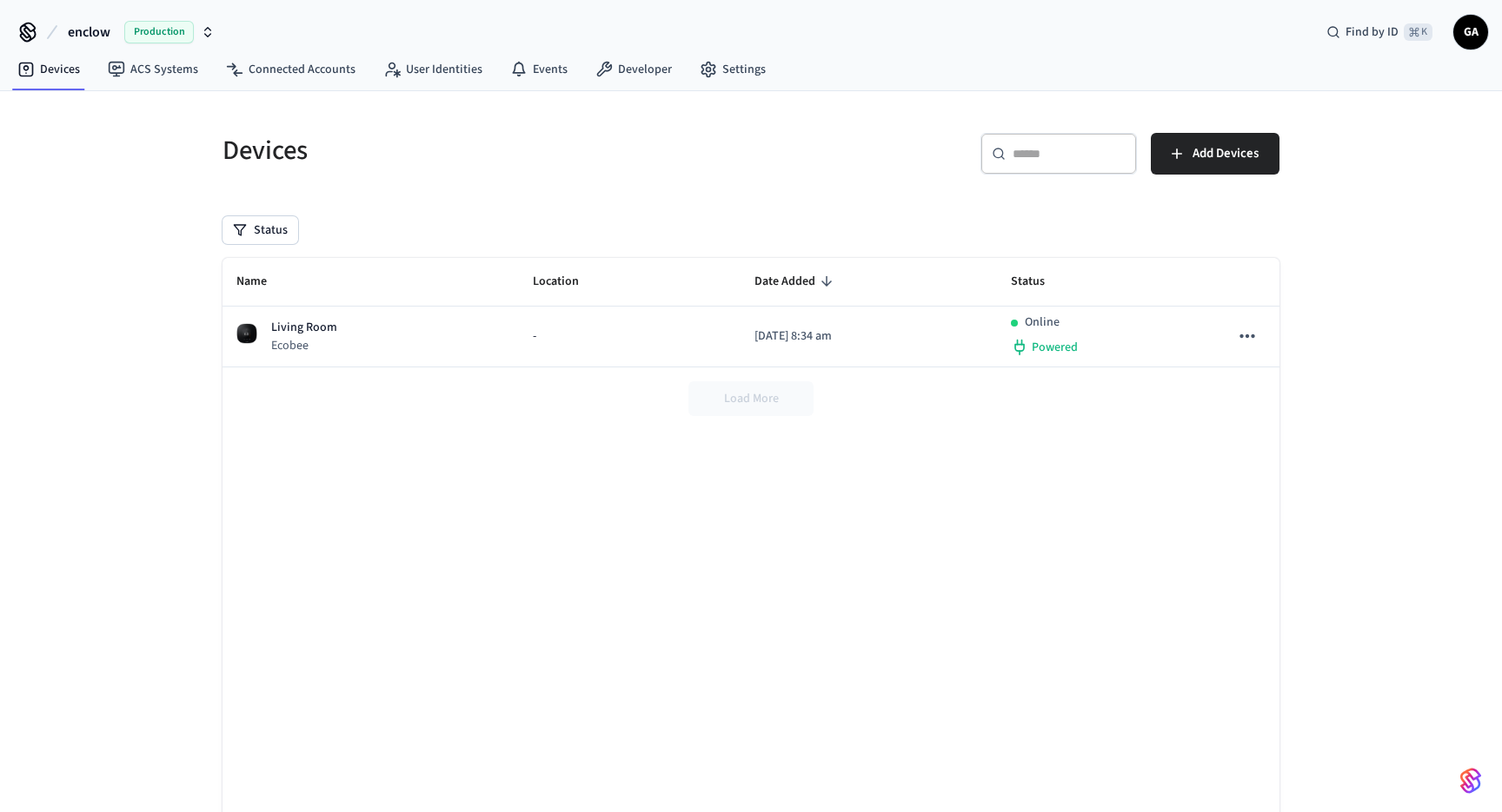
click at [747, 101] on div "Devices ​ ​ Add Devices Status Name Location Date Added Status Living Room Ecob…" at bounding box center [751, 482] width 1112 height 782
click at [341, 86] on nav "Devices ACS Systems Connected Accounts User Identities Events Developer Settings" at bounding box center [391, 70] width 777 height 40
click at [649, 78] on link "Developer" at bounding box center [633, 69] width 104 height 31
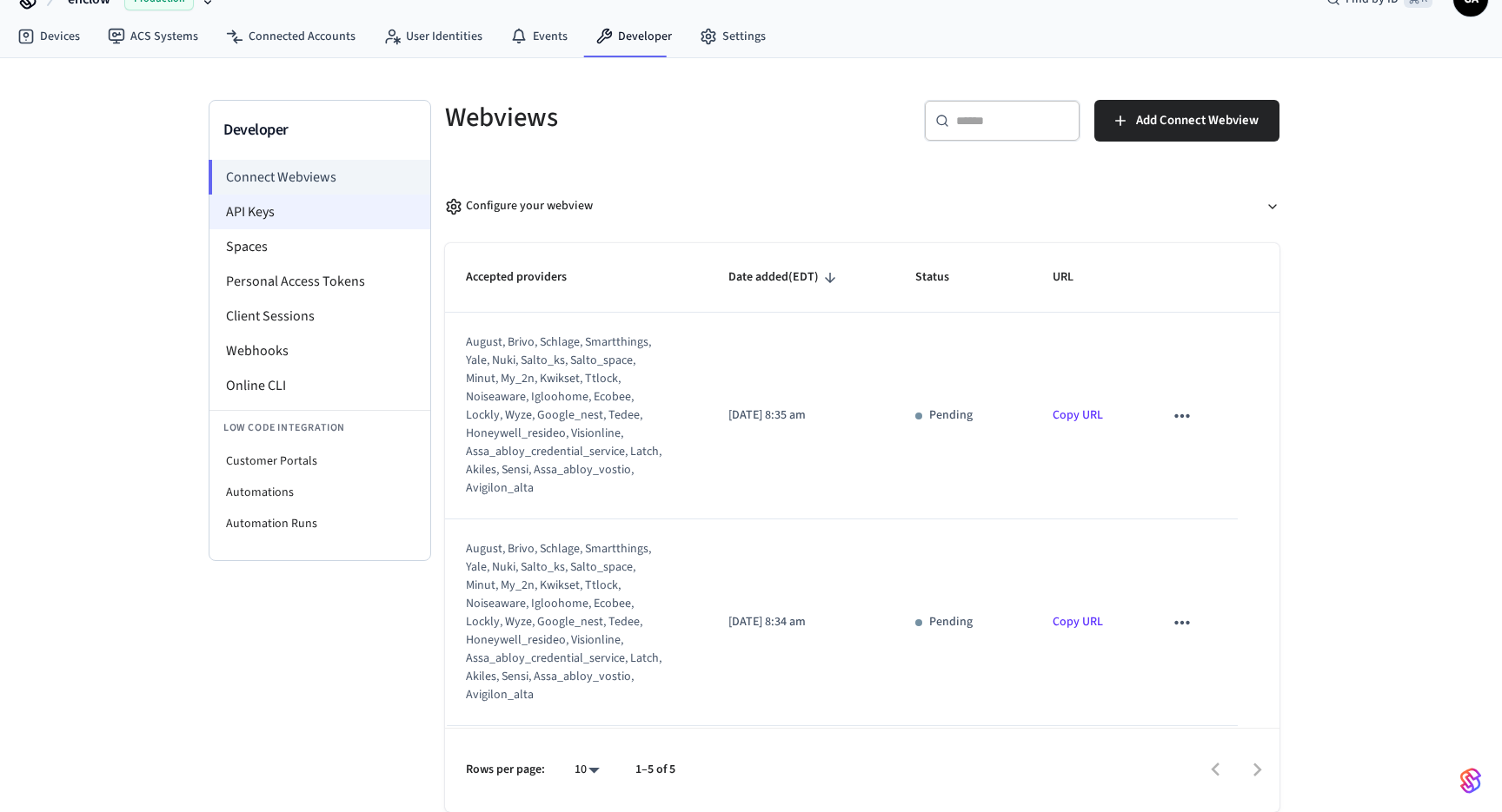
click at [253, 207] on li "API Keys" at bounding box center [320, 211] width 220 height 35
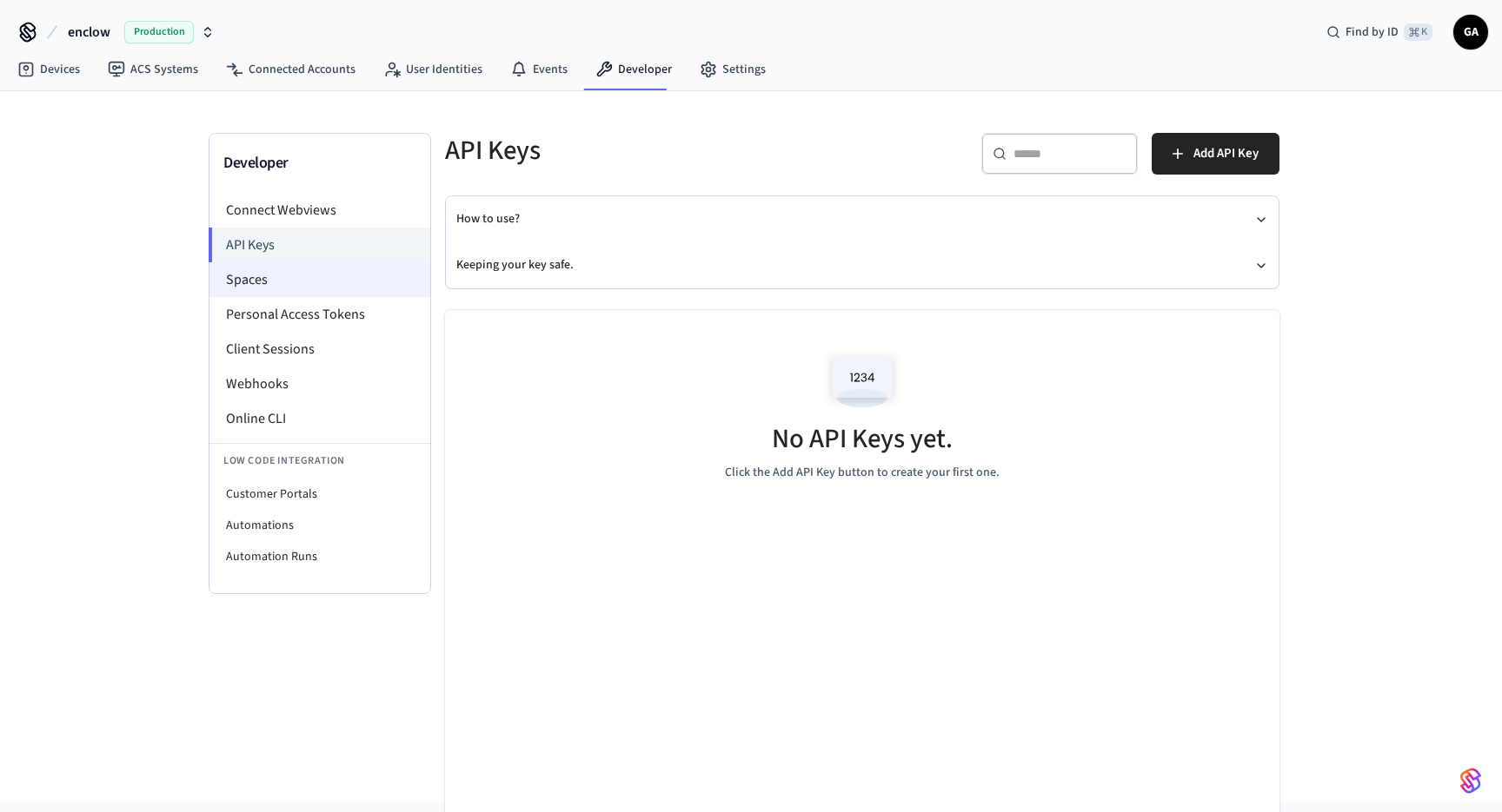
click at [256, 273] on li "Spaces" at bounding box center [320, 279] width 220 height 35
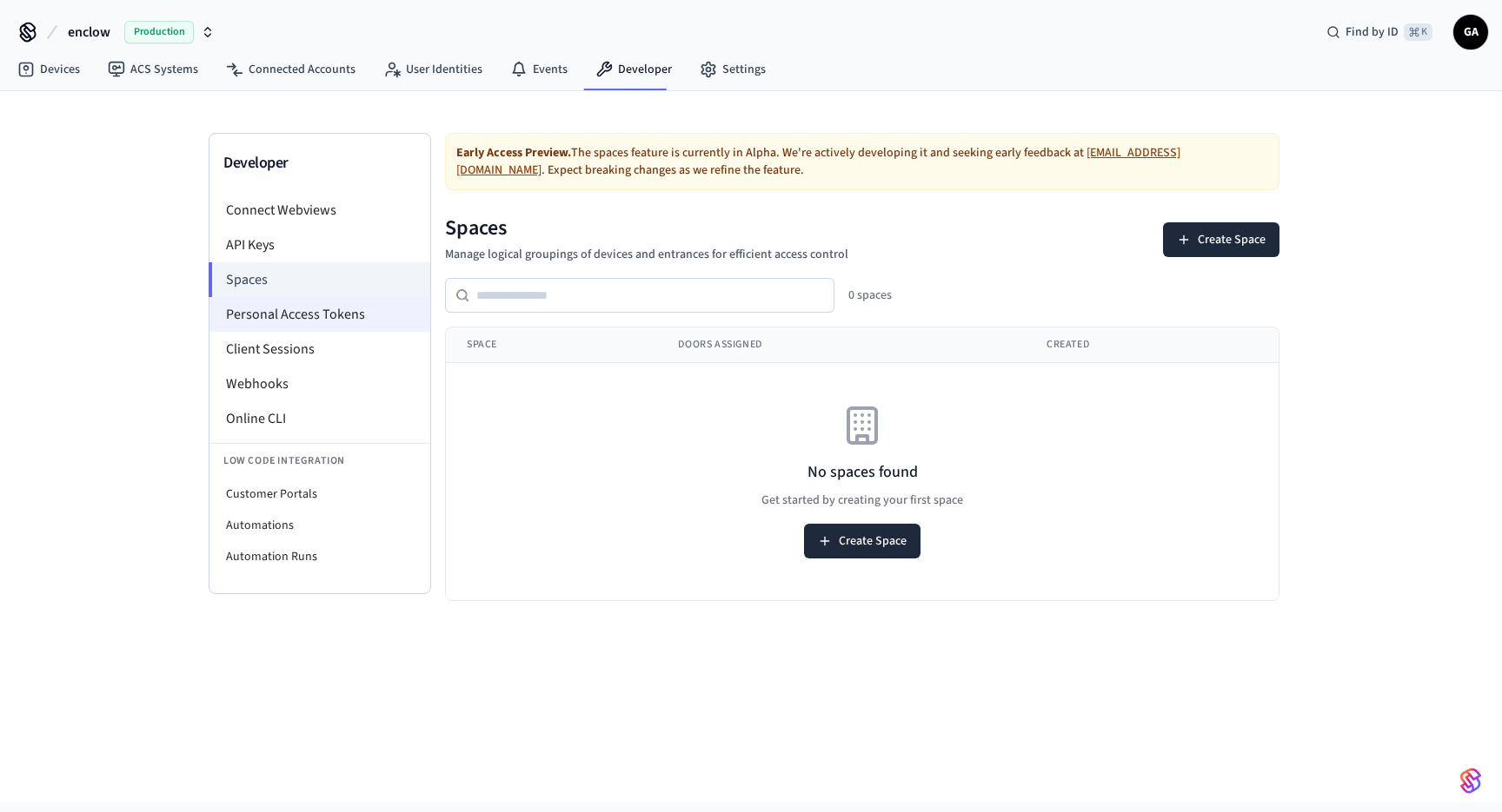
click at [339, 312] on li "Personal Access Tokens" at bounding box center [320, 314] width 220 height 35
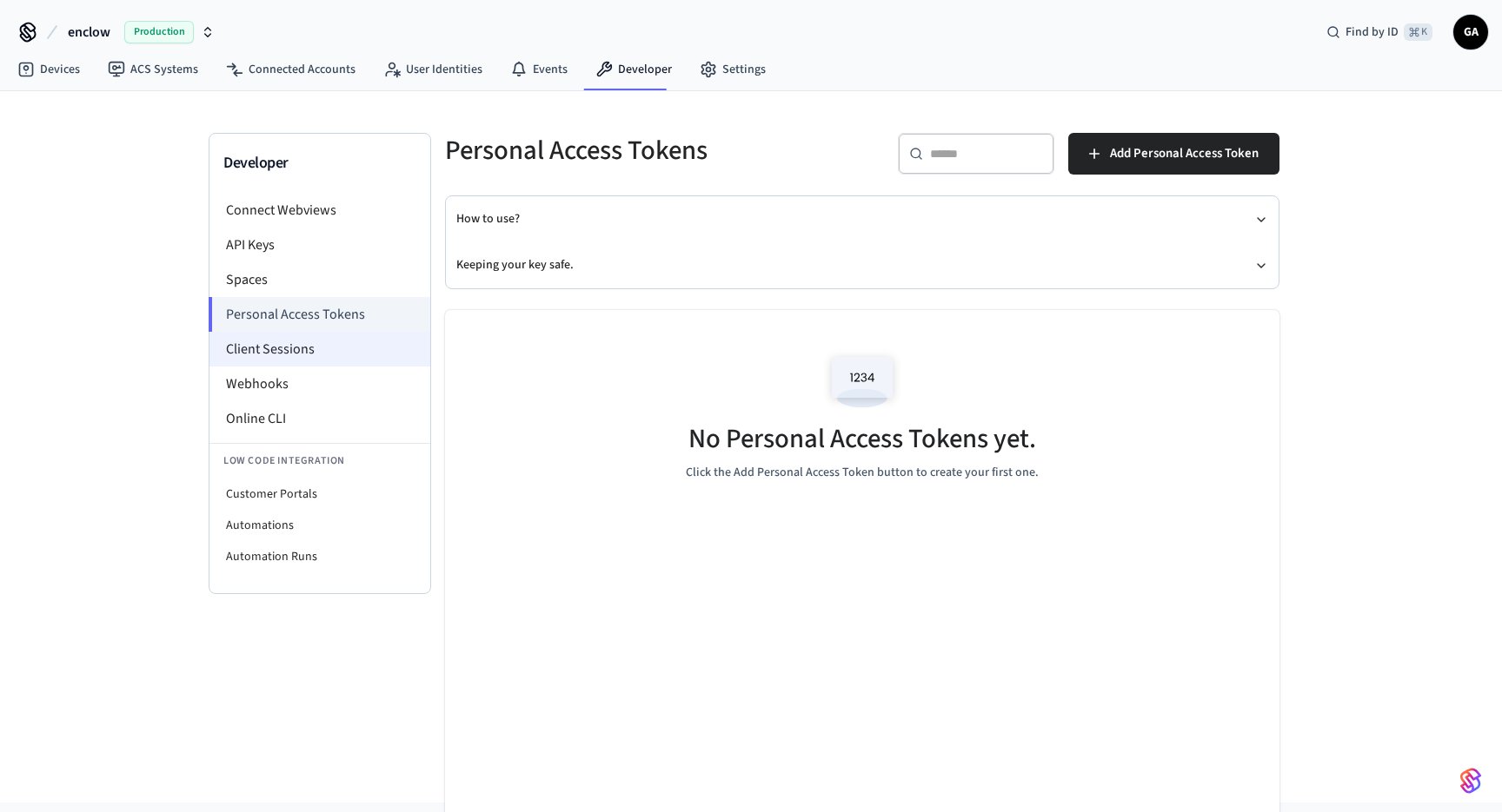
click at [335, 355] on li "Client Sessions" at bounding box center [320, 349] width 220 height 35
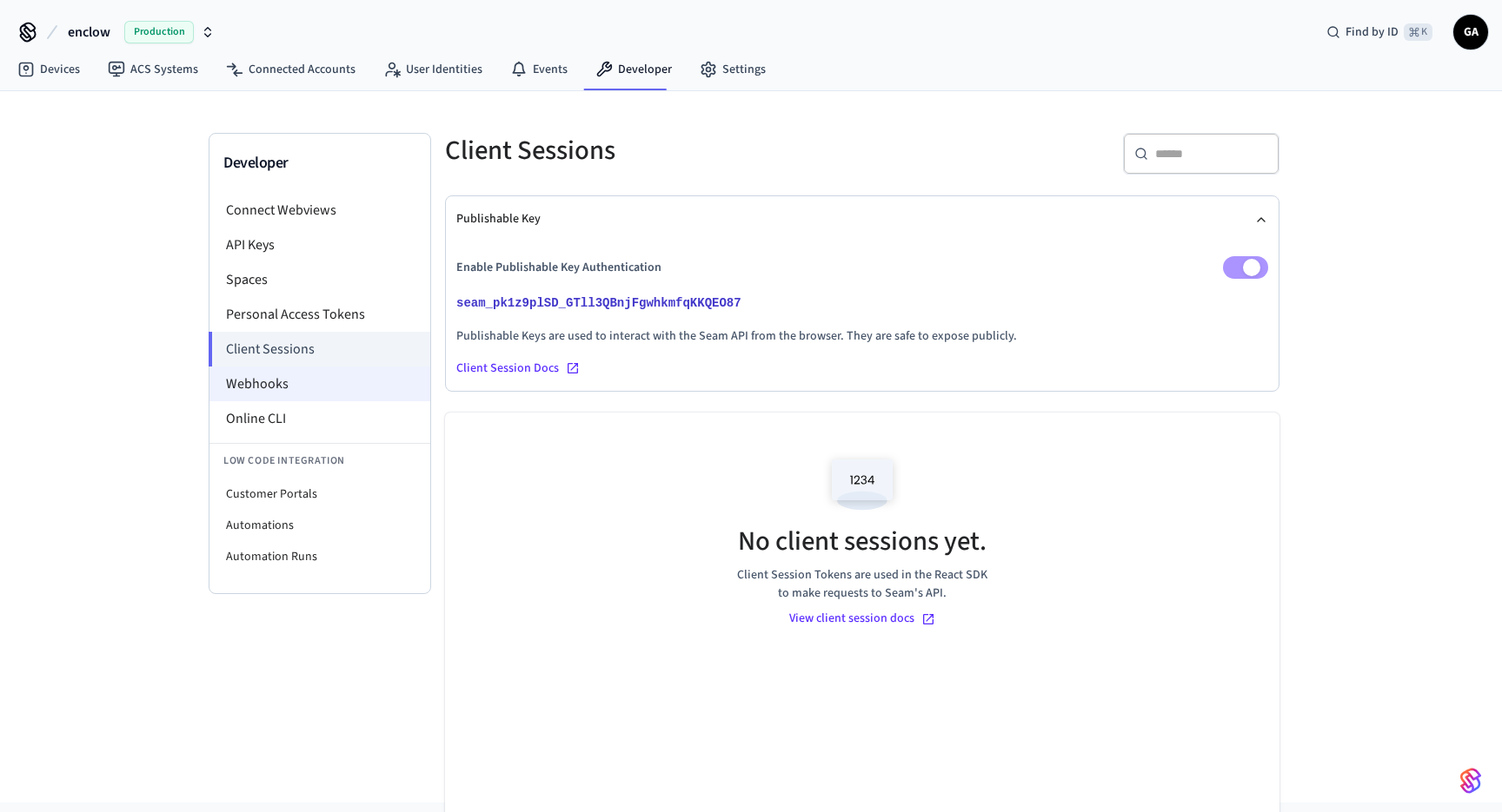
click at [335, 394] on li "Webhooks" at bounding box center [320, 384] width 220 height 35
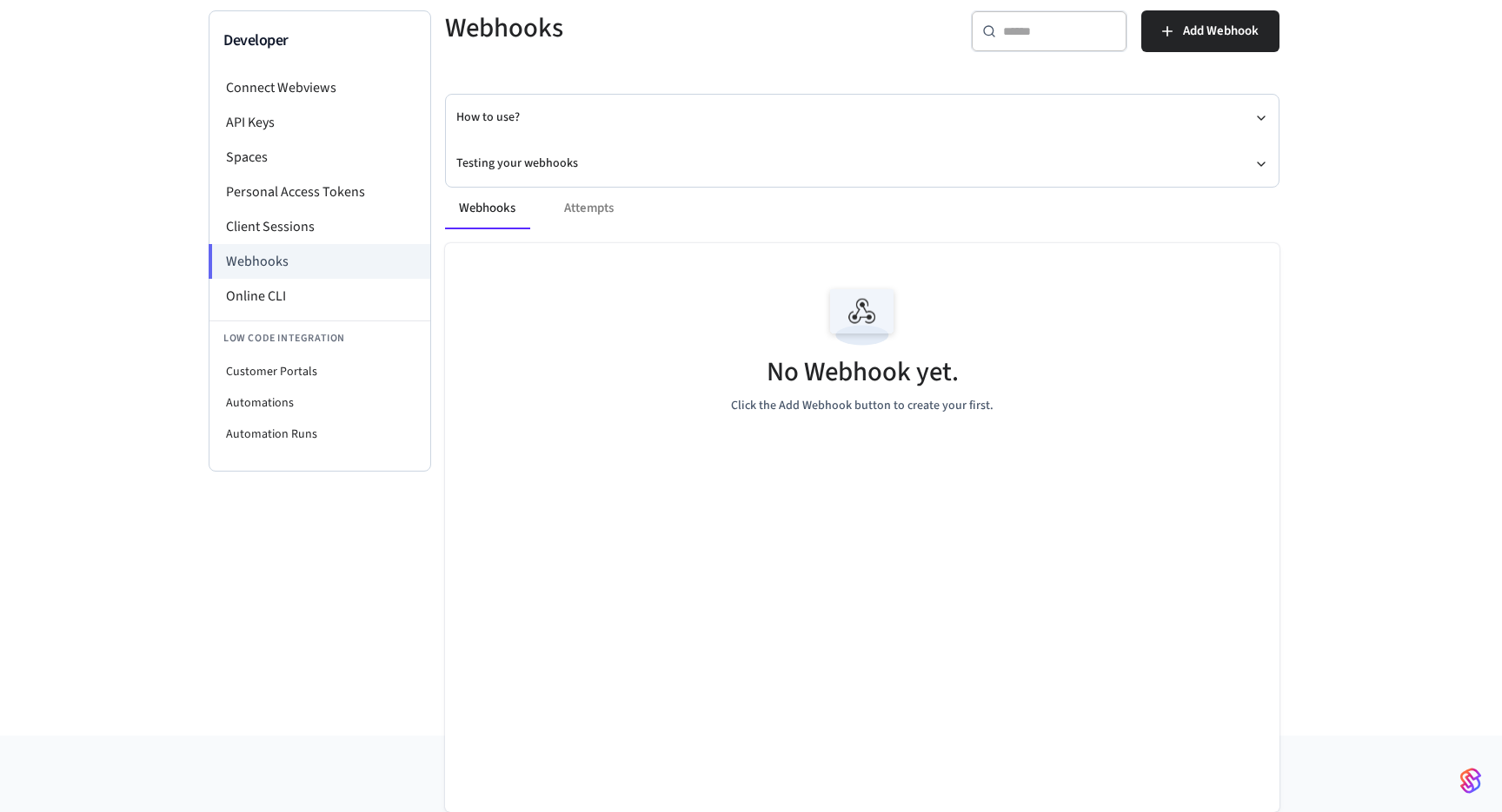
scroll to position [123, 0]
click at [367, 198] on li "Personal Access Tokens" at bounding box center [320, 192] width 220 height 35
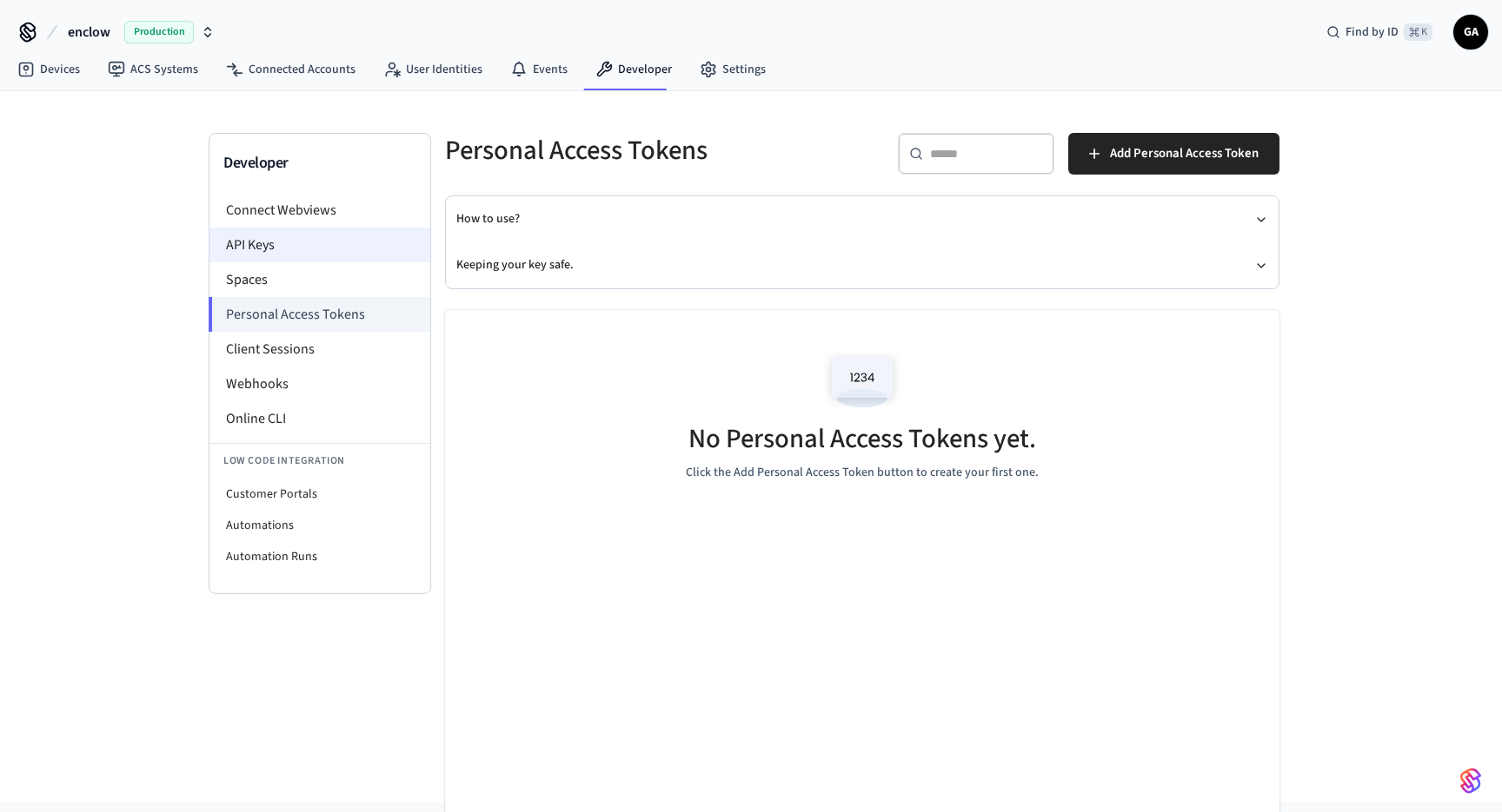
click at [342, 237] on li "API Keys" at bounding box center [320, 244] width 220 height 35
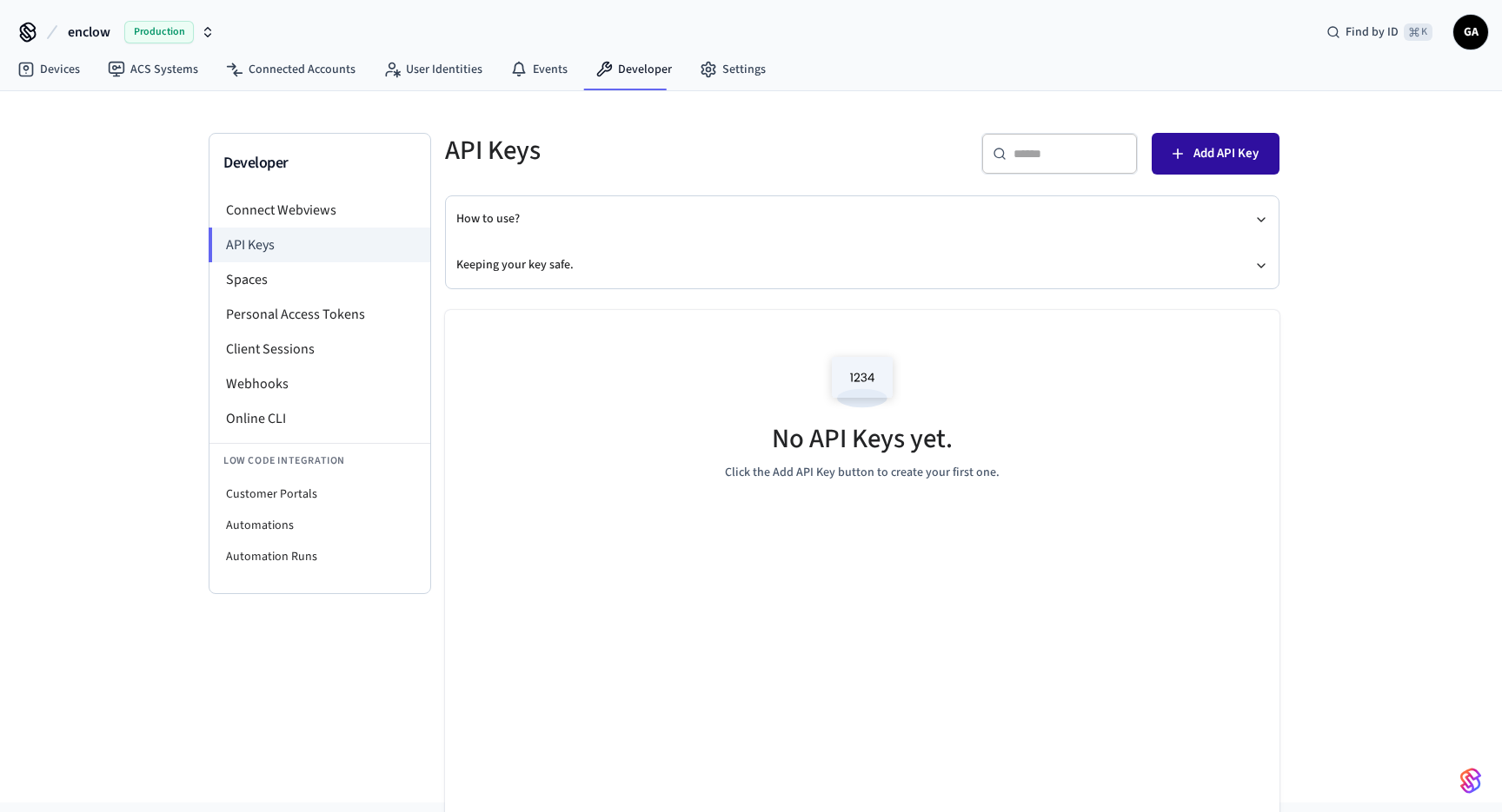
click at [1196, 159] on span "Add API Key" at bounding box center [1225, 153] width 65 height 22
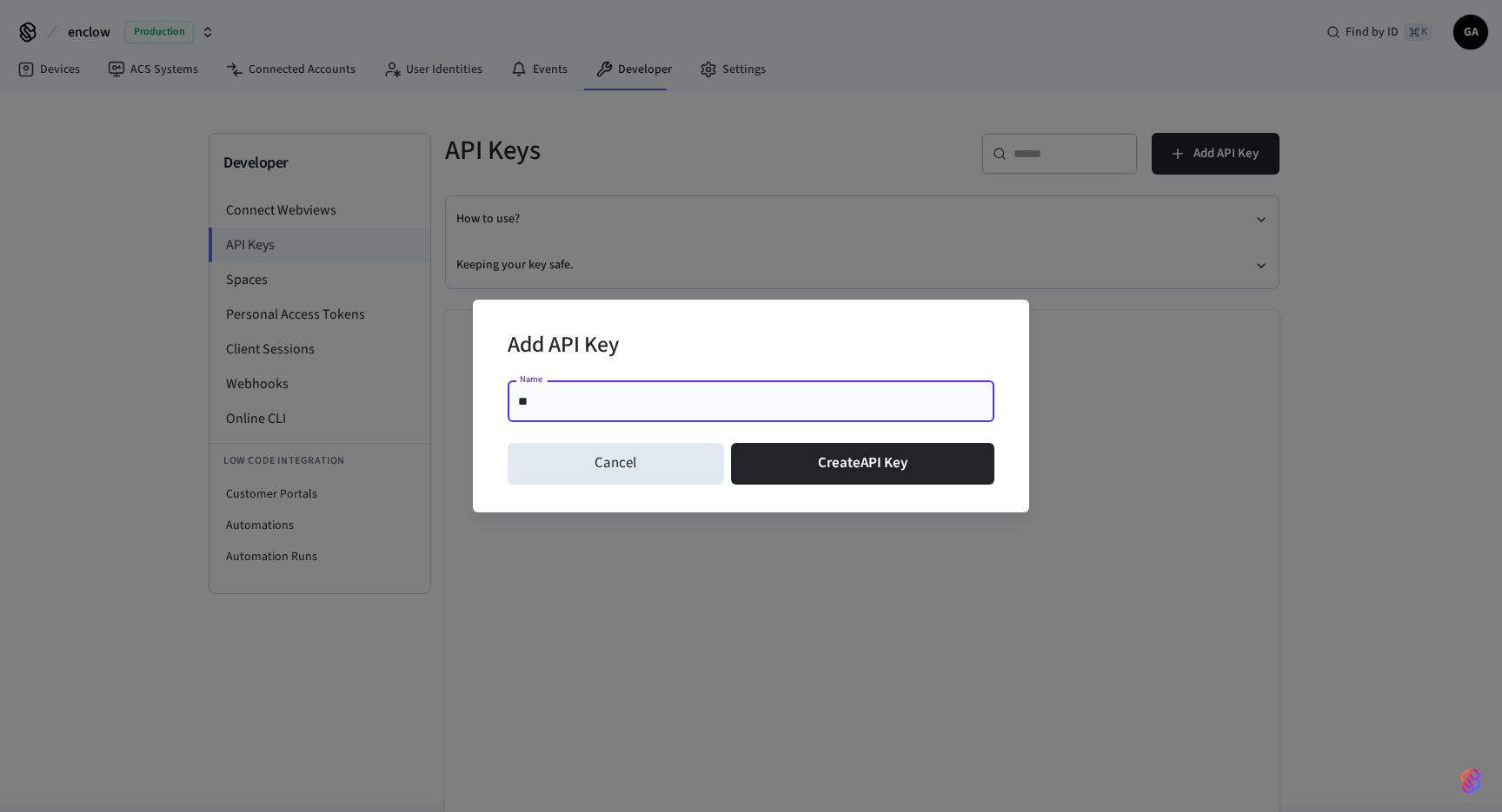
type input "*"
type input "**********"
click at [862, 464] on button "Create API Key" at bounding box center [863, 464] width 264 height 42
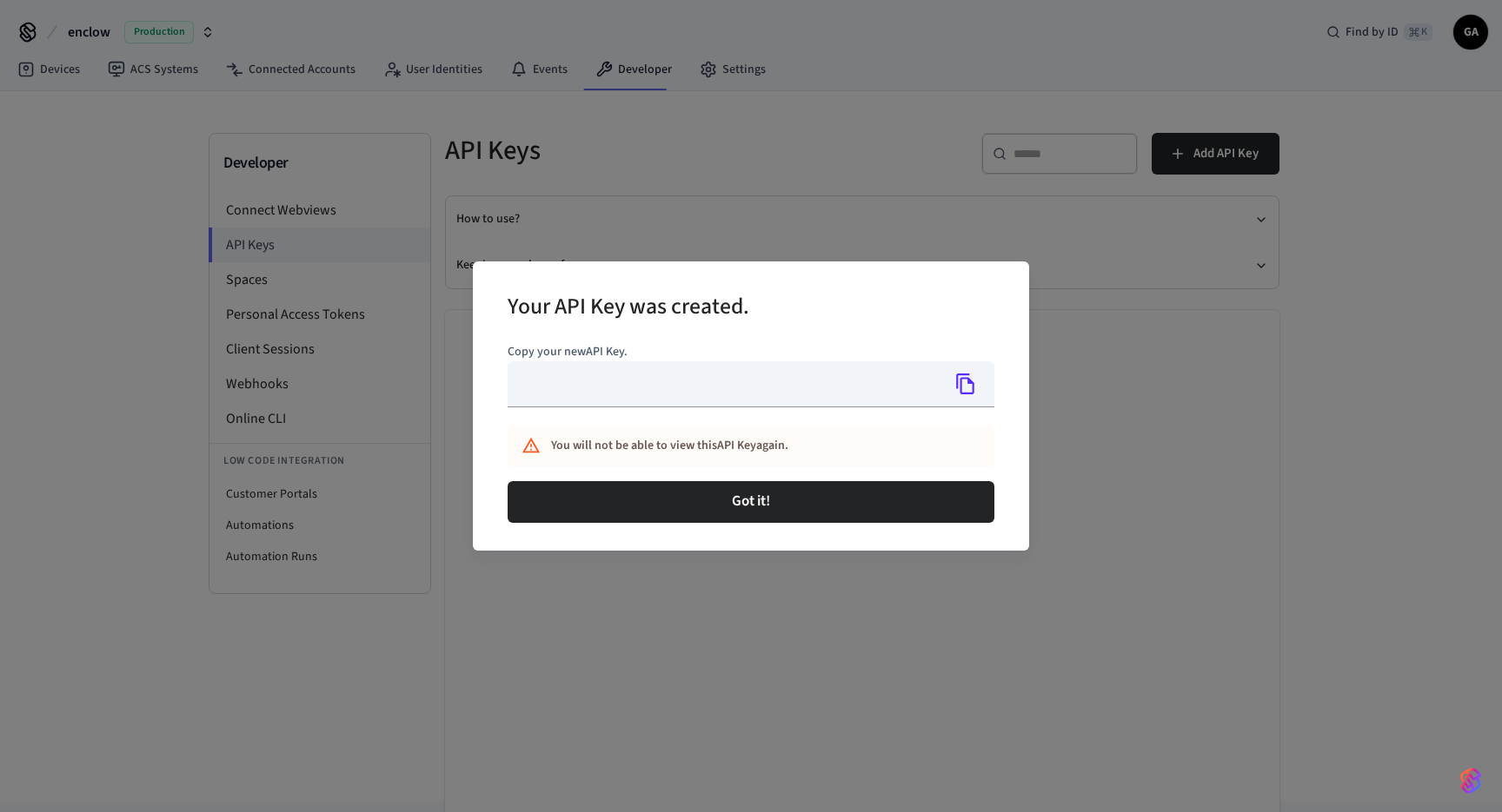
type input "**********"
click at [958, 377] on icon "Copy" at bounding box center [966, 383] width 22 height 22
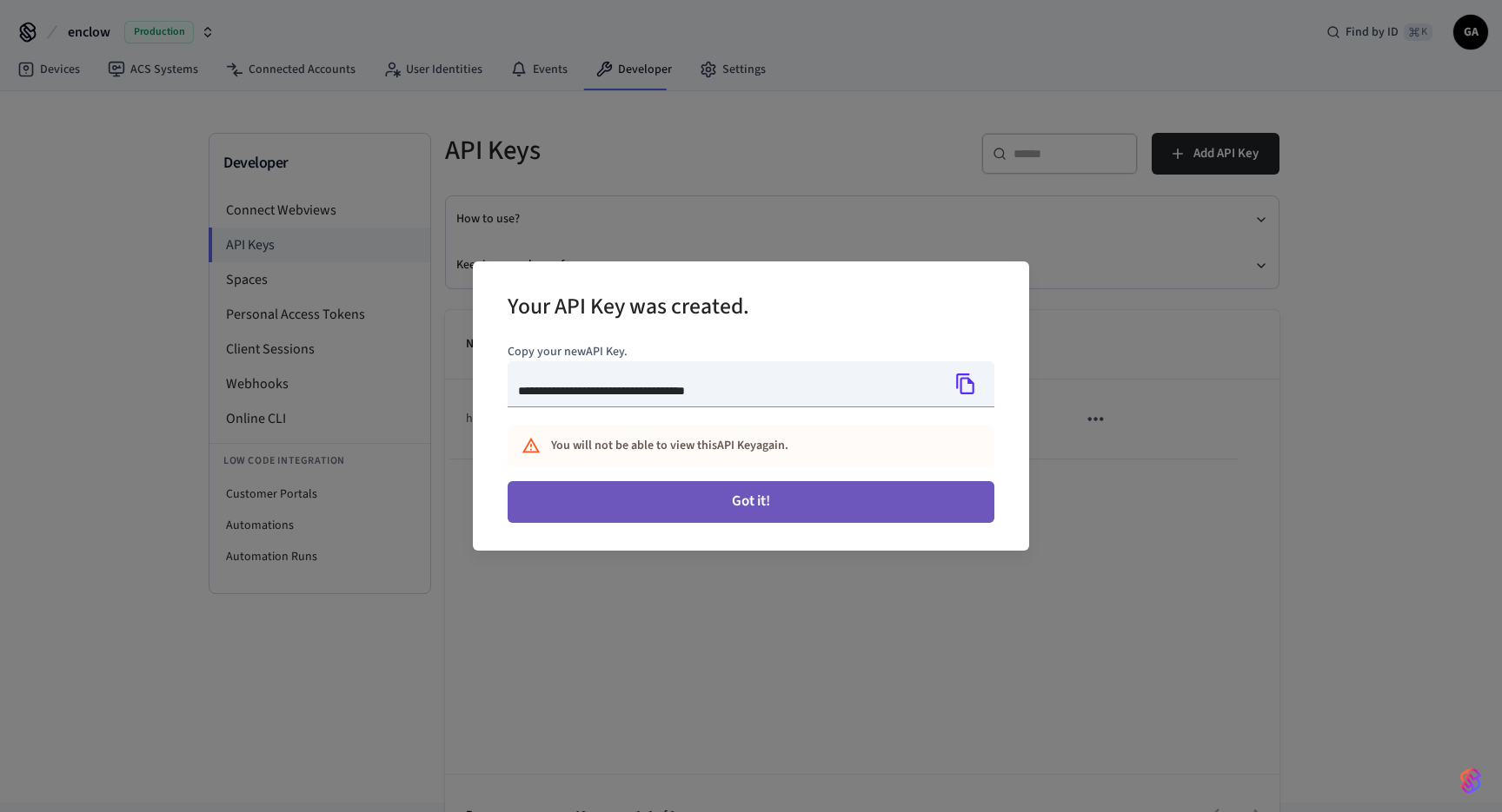
click at [884, 519] on button "Got it!" at bounding box center [751, 502] width 486 height 42
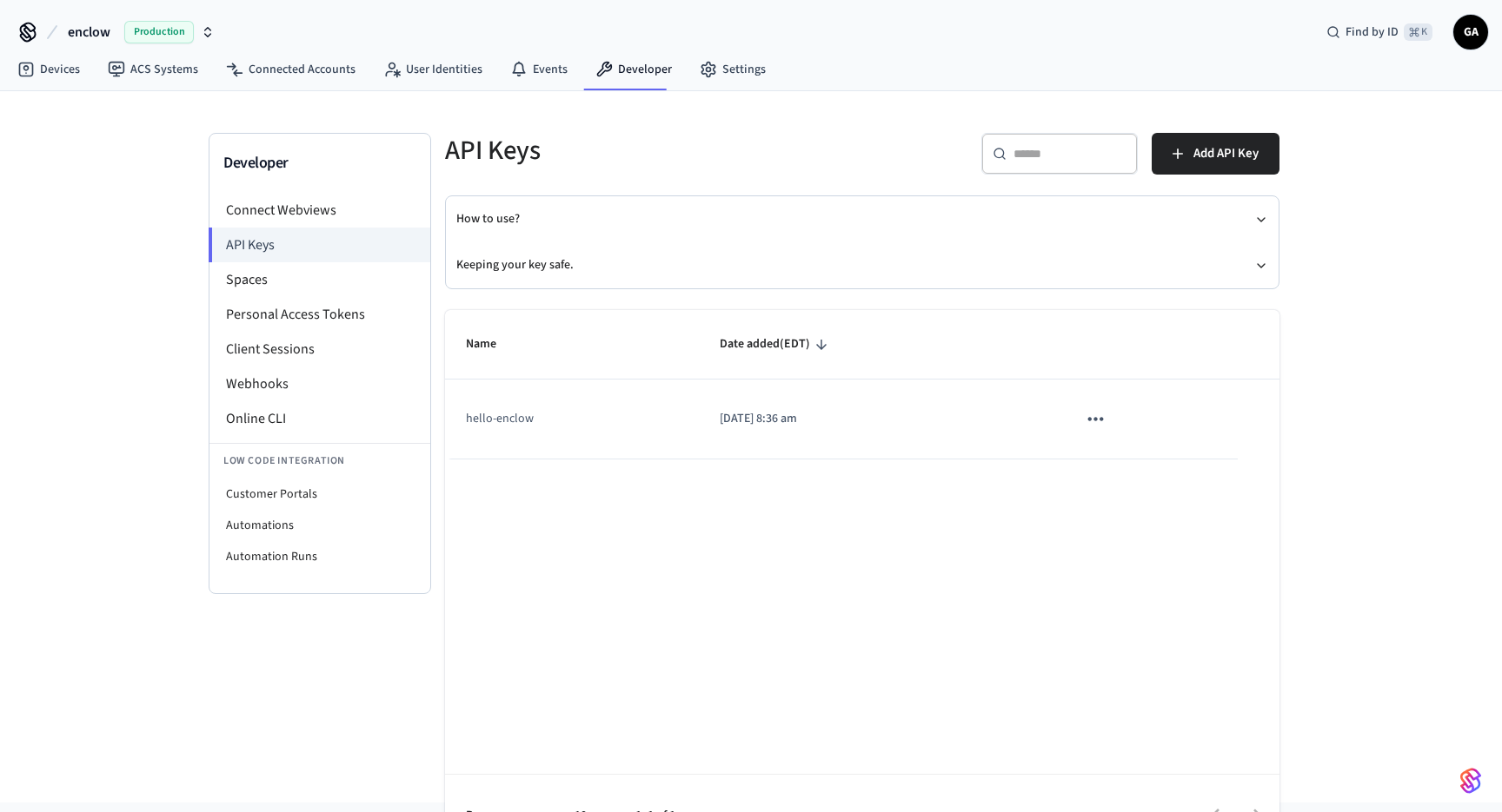
click at [1305, 321] on div "Developer Connect Webviews API Keys Spaces Personal Access Tokens Client Sessio…" at bounding box center [751, 428] width 1112 height 673
